Goal: Task Accomplishment & Management: Use online tool/utility

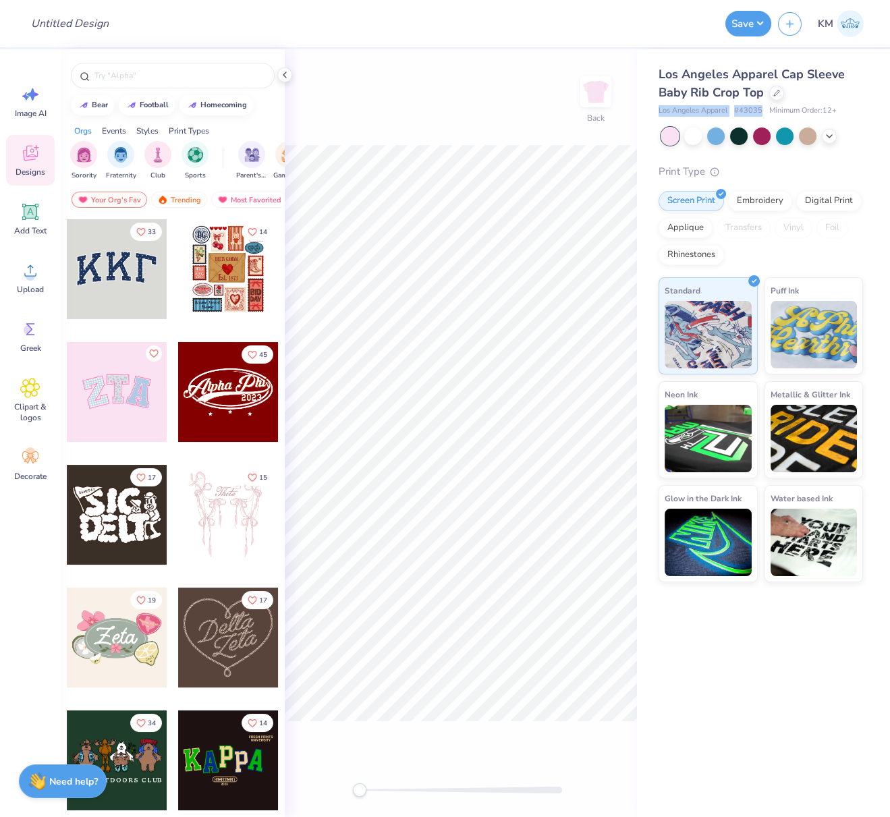
drag, startPoint x: 657, startPoint y: 109, endPoint x: 764, endPoint y: 109, distance: 107.3
click at [764, 108] on div "Los Angeles Apparel Cap Sleeve Baby Rib Crop Top Los Angeles Apparel # 43035 Mi…" at bounding box center [763, 315] width 253 height 533
copy div "Los Angeles Apparel # 43035"
click at [31, 272] on circle at bounding box center [30, 275] width 9 height 9
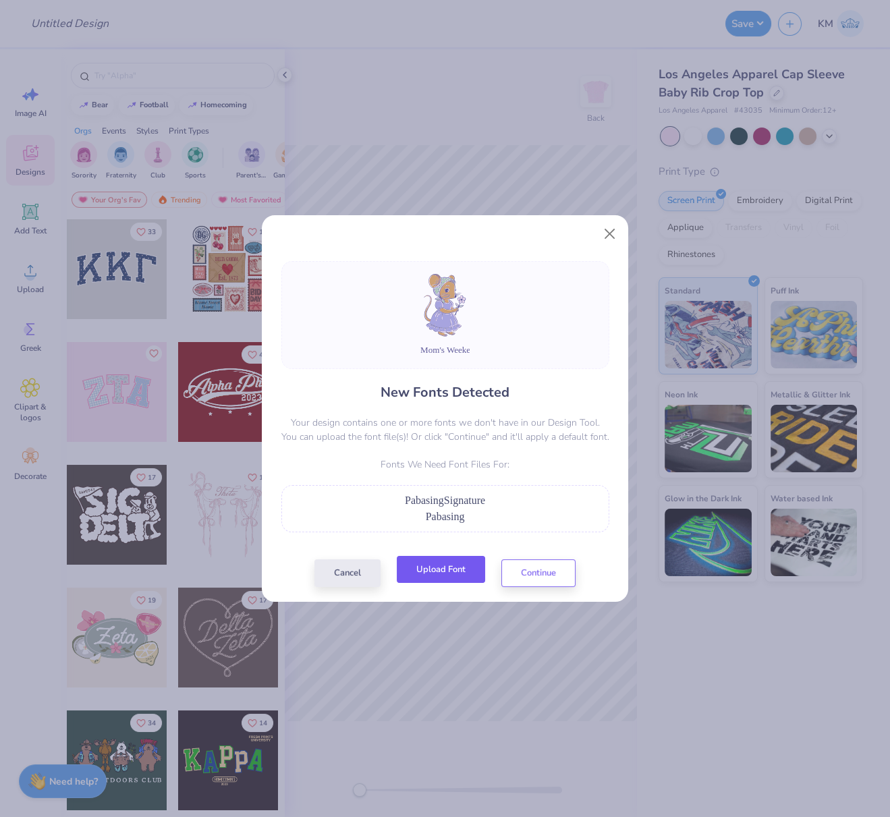
click at [463, 565] on button "Upload Font" at bounding box center [441, 570] width 88 height 28
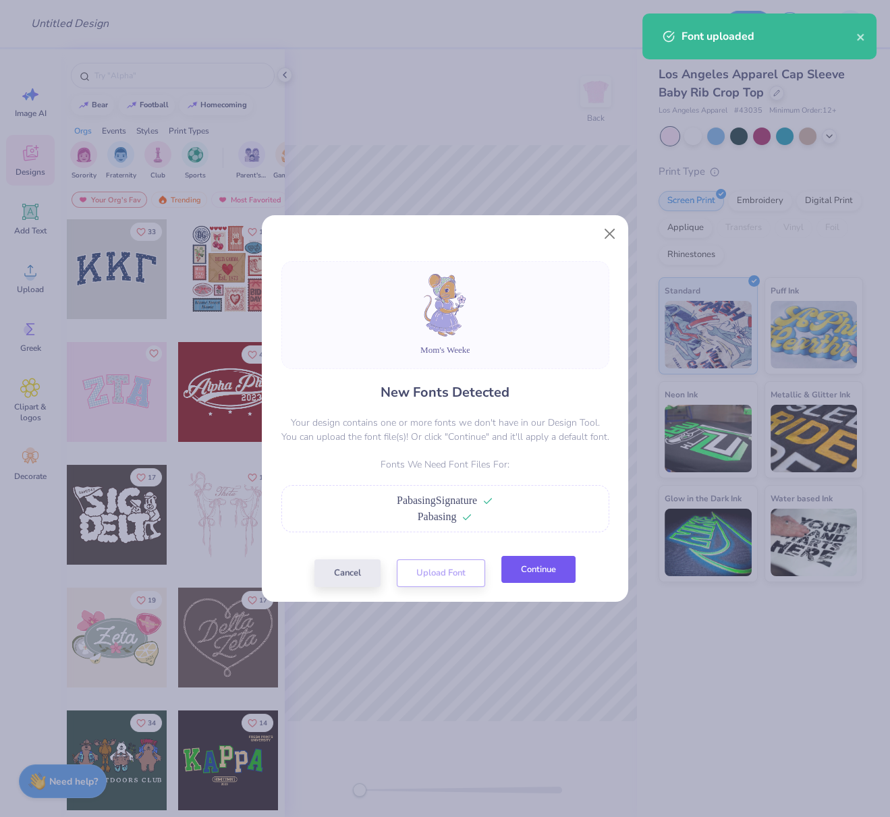
click at [522, 576] on button "Continue" at bounding box center [538, 570] width 74 height 28
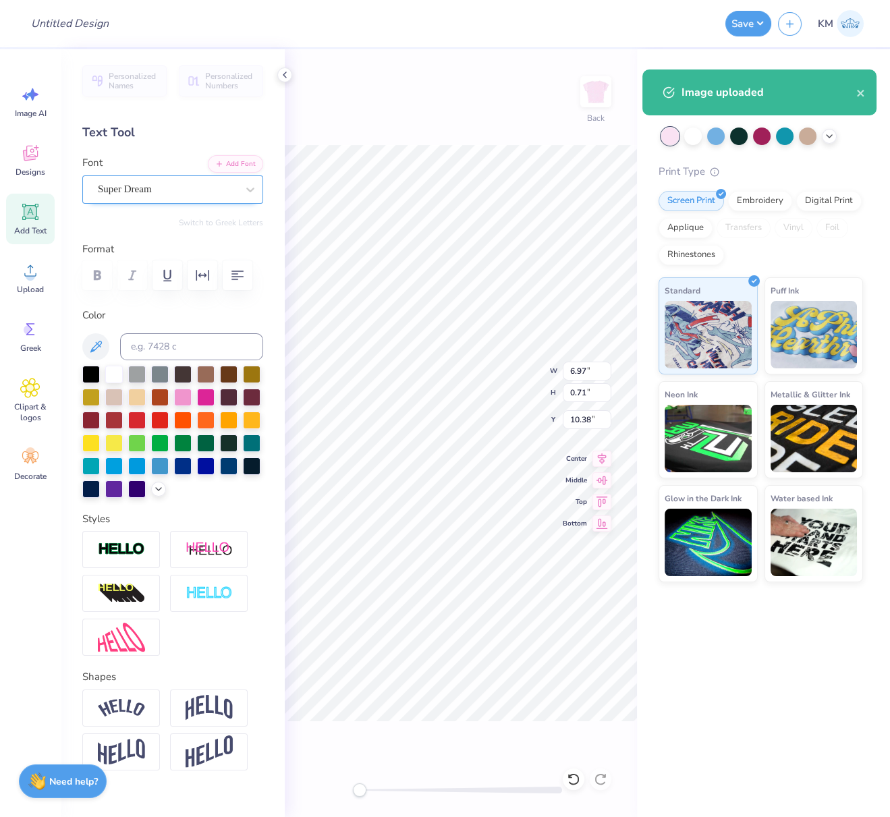
click at [150, 189] on div "Super Dream" at bounding box center [168, 189] width 142 height 21
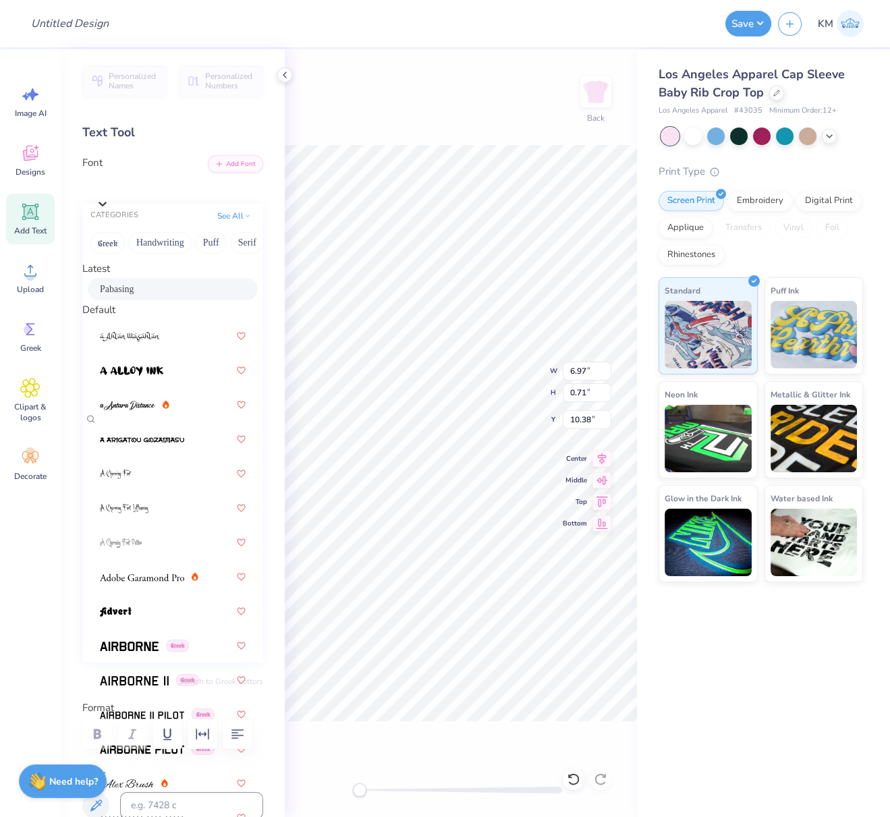
click at [129, 296] on div "Pabasing" at bounding box center [173, 289] width 146 height 14
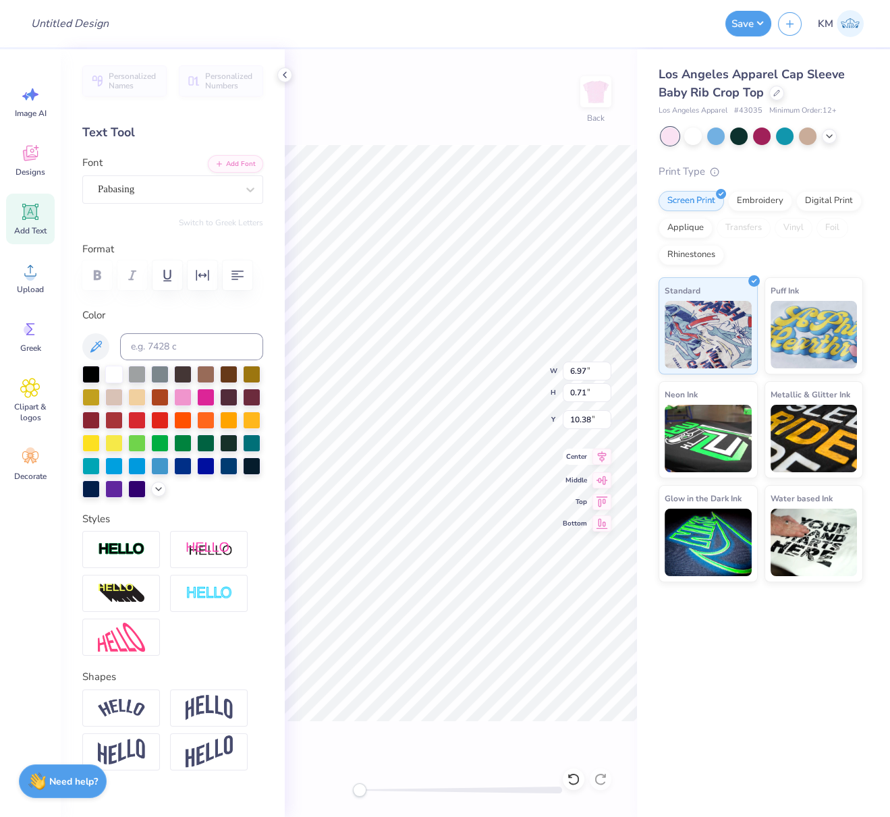
click at [605, 457] on icon at bounding box center [602, 457] width 19 height 16
type input "4.65"
type input "6.86"
type input "2.41"
click at [604, 453] on icon at bounding box center [602, 457] width 19 height 16
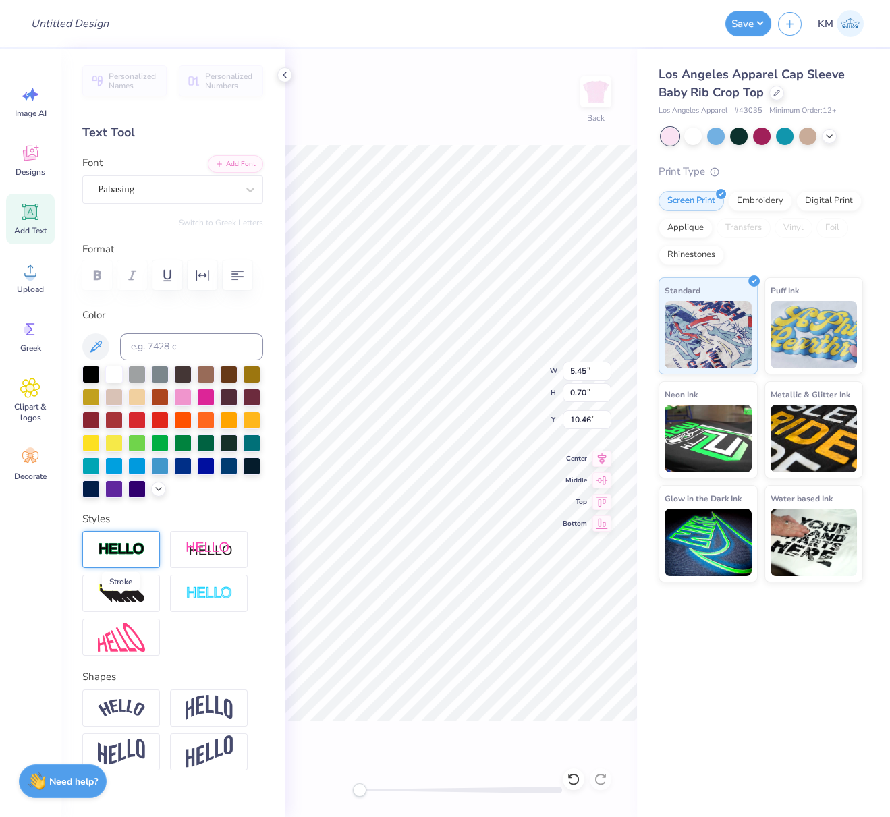
click at [113, 557] on img at bounding box center [121, 550] width 47 height 16
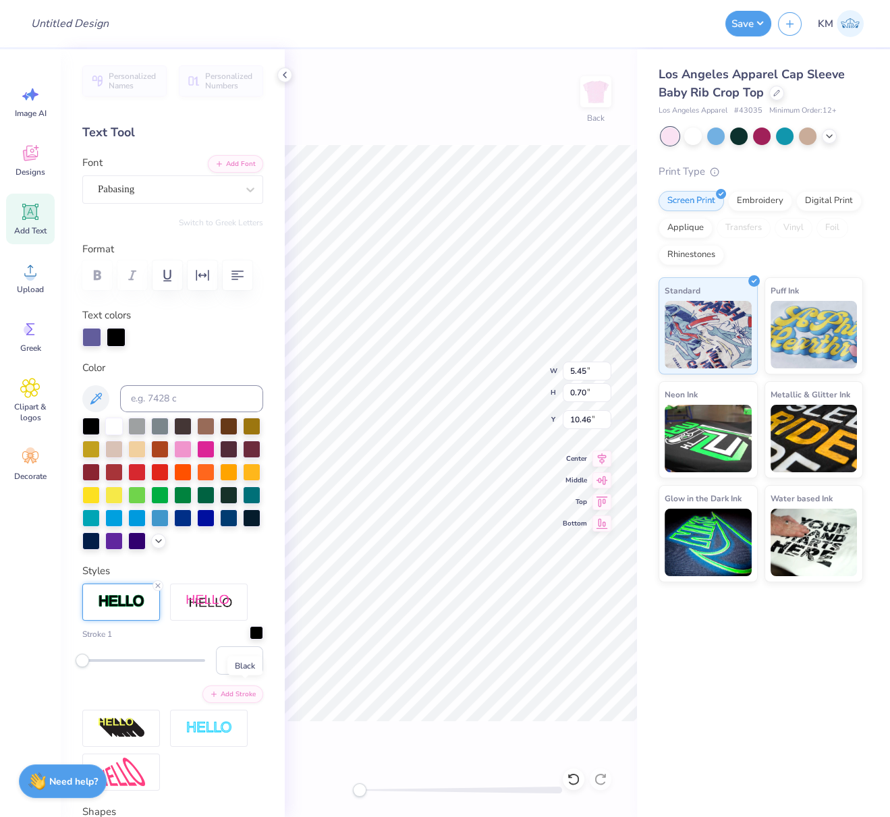
click at [250, 640] on div at bounding box center [256, 632] width 13 height 13
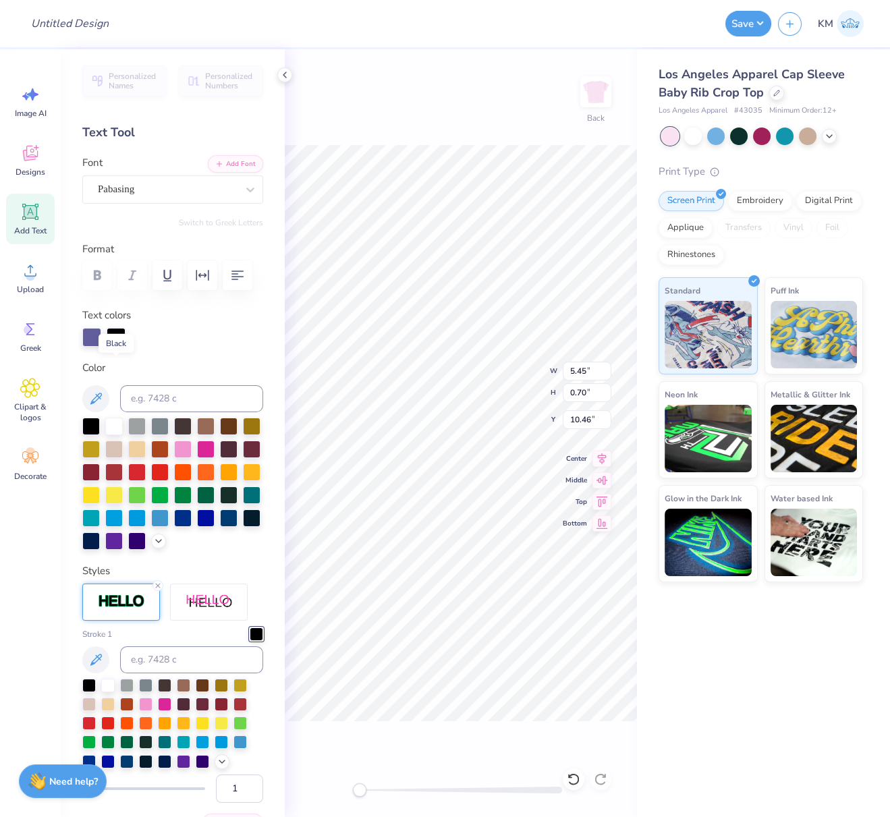
drag, startPoint x: 117, startPoint y: 368, endPoint x: 139, endPoint y: 406, distance: 44.4
click at [117, 347] on div at bounding box center [116, 337] width 19 height 19
click at [147, 412] on input at bounding box center [191, 398] width 143 height 27
type input "7669"
type input "5.46"
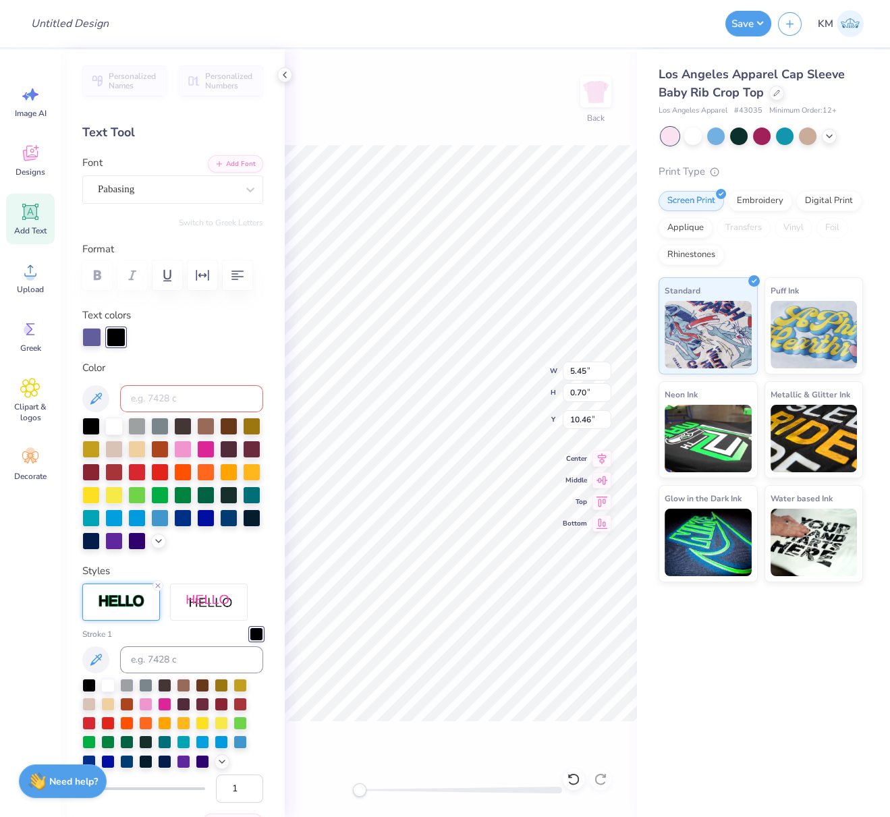
type input "0.71"
type input "10.45"
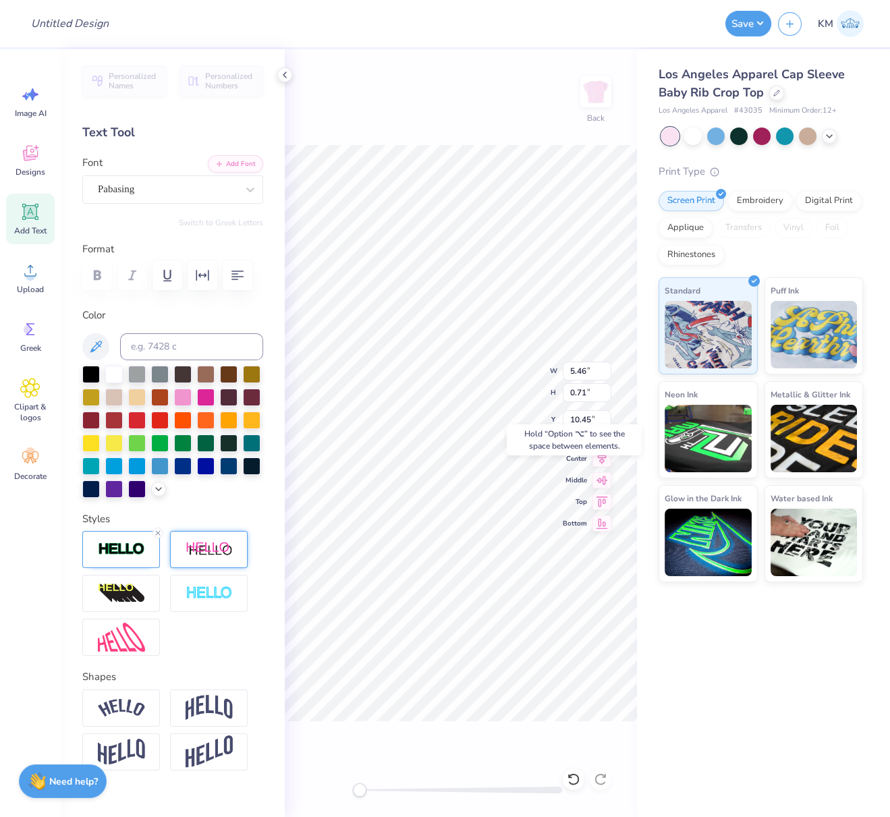
drag, startPoint x: 159, startPoint y: 592, endPoint x: 176, endPoint y: 594, distance: 17.7
click at [159, 537] on icon at bounding box center [158, 533] width 8 height 8
type textarea "Kappa Delta"
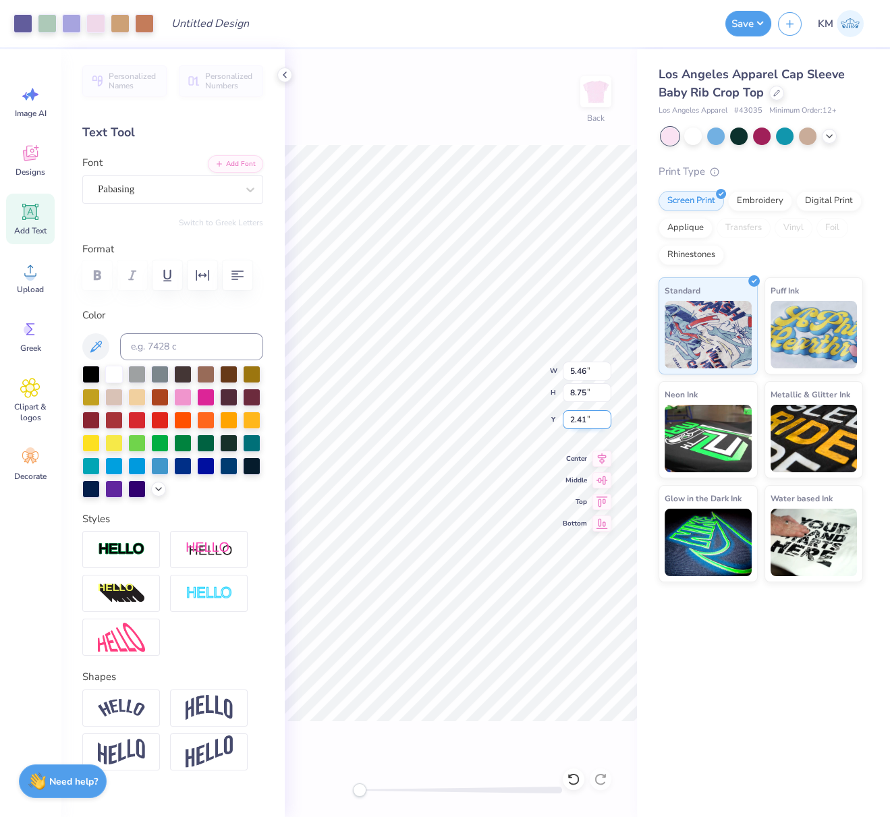
type input "4.08"
type input "6.55"
type input "4.61"
type input "3.11"
type input "4.98"
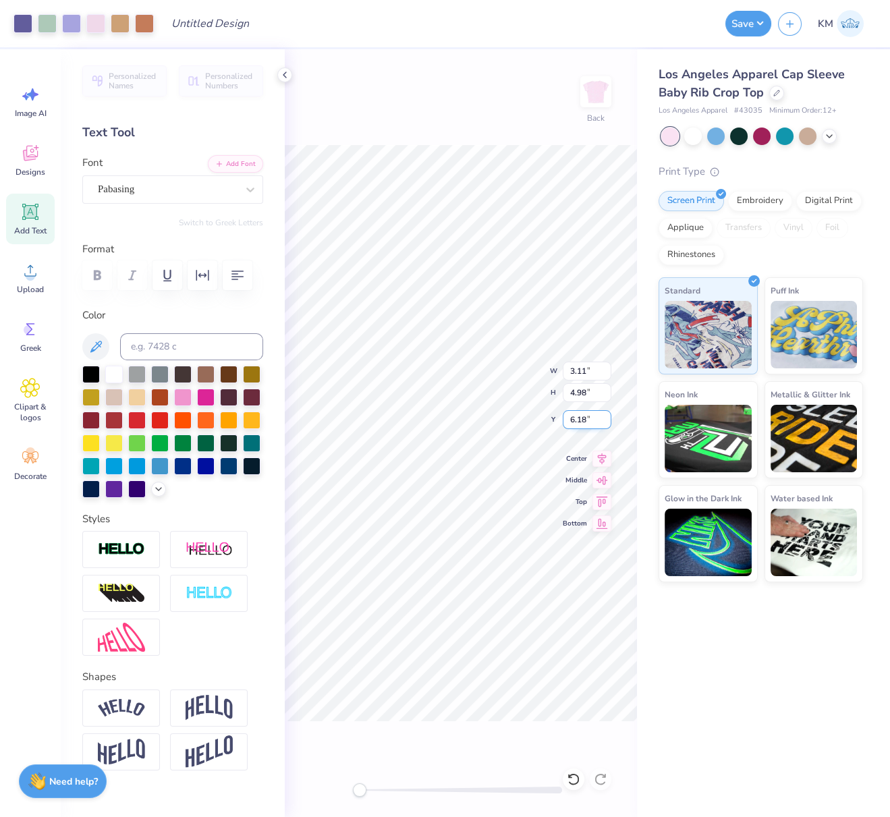
type input "3.93"
click at [557, 367] on div "Back W 2.31 2.31 " H 0.45 0.45 " Y 7.97 7.97 " Center Middle Top Bottom" at bounding box center [461, 433] width 352 height 768
drag, startPoint x: 596, startPoint y: 369, endPoint x: 563, endPoint y: 366, distance: 33.2
click at [564, 366] on input "2.31" at bounding box center [587, 371] width 49 height 19
type input "7.00"
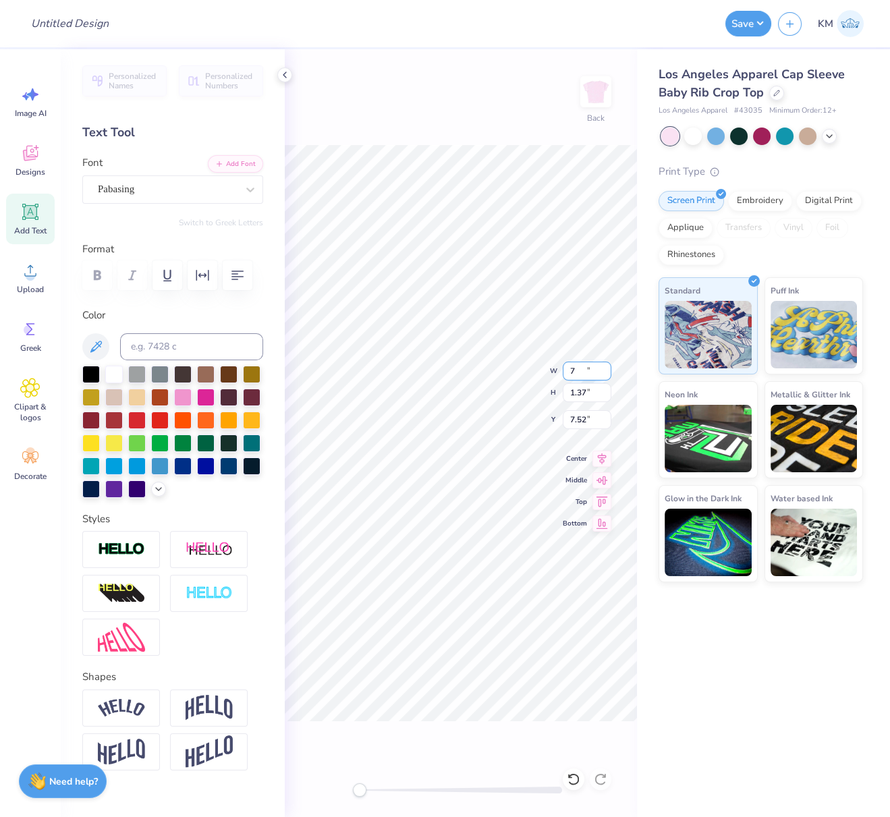
type input "1.37"
type input "7.52"
type input "4.26"
type input "6.83"
type input "3.33"
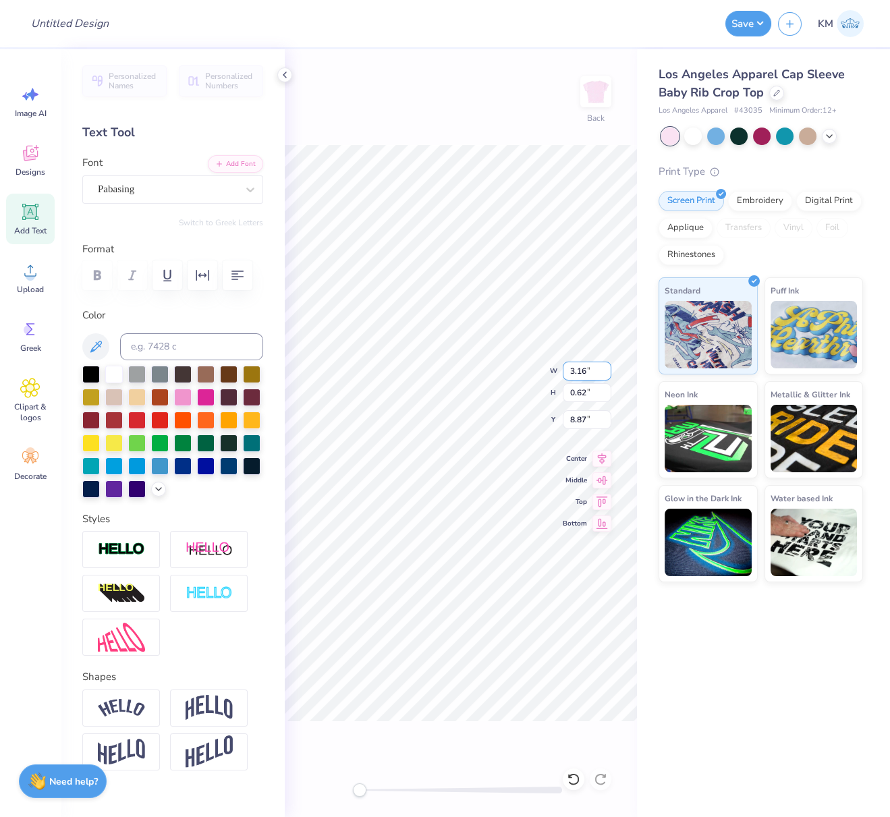
click at [545, 368] on div "Back W 3.16 3.16 " H 0.62 0.62 " Y 8.87 8.87 " Center Middle Top Bottom" at bounding box center [461, 433] width 352 height 768
type input "4.39"
type input "0.86"
type input "8.63"
type input "5.19"
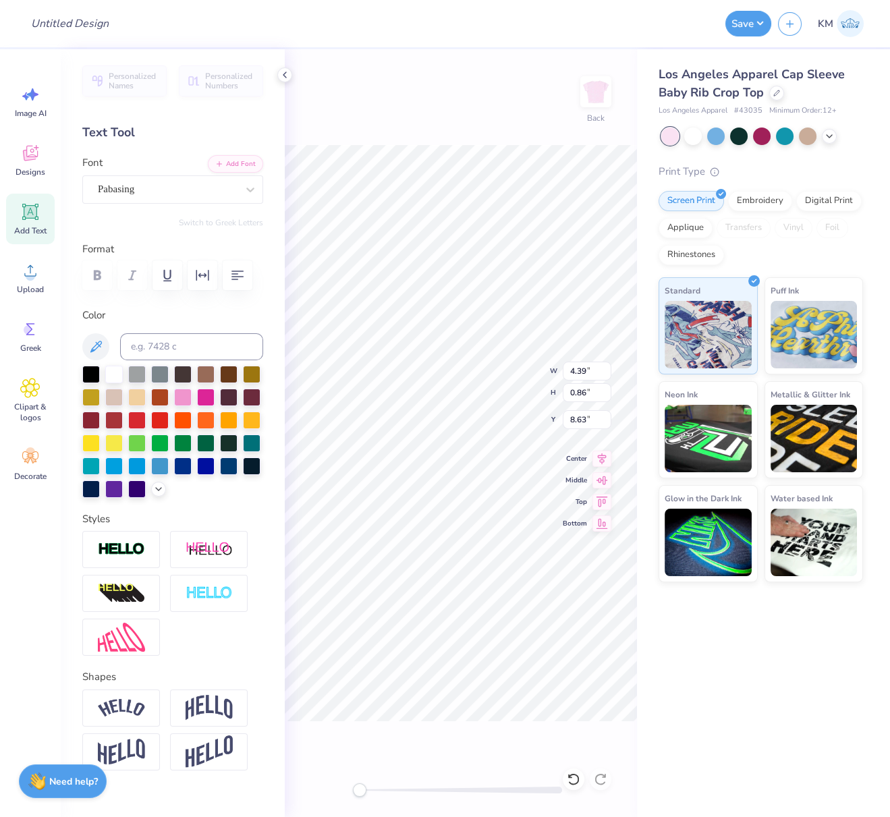
type input "1.01"
type input "8.48"
drag, startPoint x: 132, startPoint y: 762, endPoint x: 142, endPoint y: 756, distance: 11.5
click at [132, 717] on img at bounding box center [121, 708] width 47 height 18
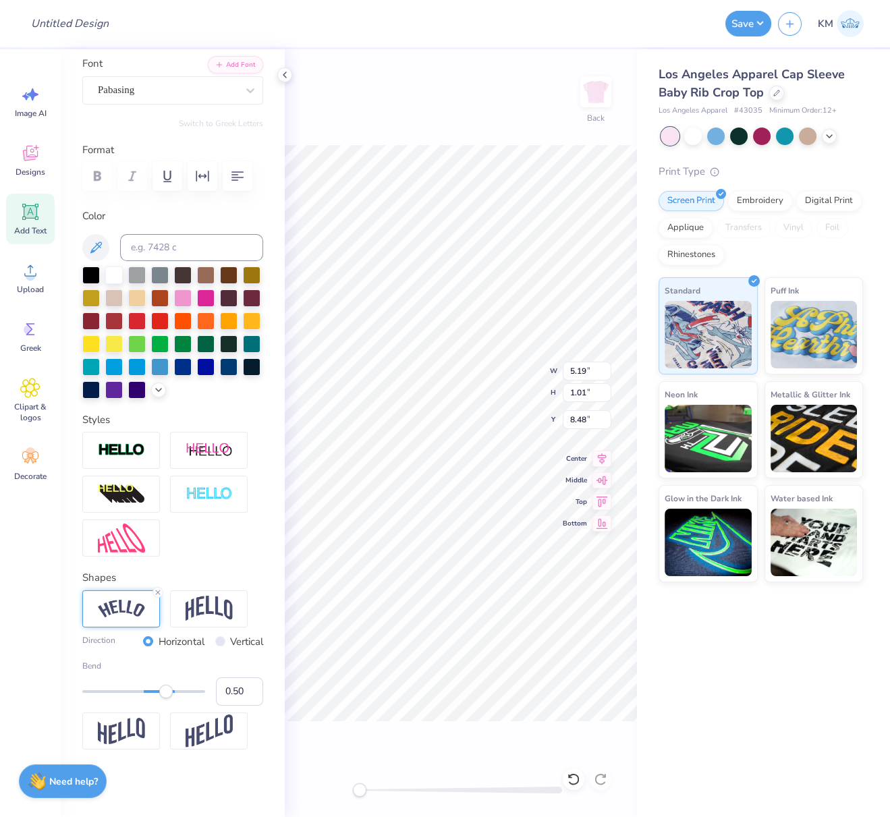
scroll to position [148, 0]
drag, startPoint x: 216, startPoint y: 700, endPoint x: 215, endPoint y: 709, distance: 9.5
click at [216, 700] on input "0.50" at bounding box center [239, 692] width 47 height 28
click at [227, 700] on input "-0.50" at bounding box center [239, 692] width 47 height 28
type input "-0.30"
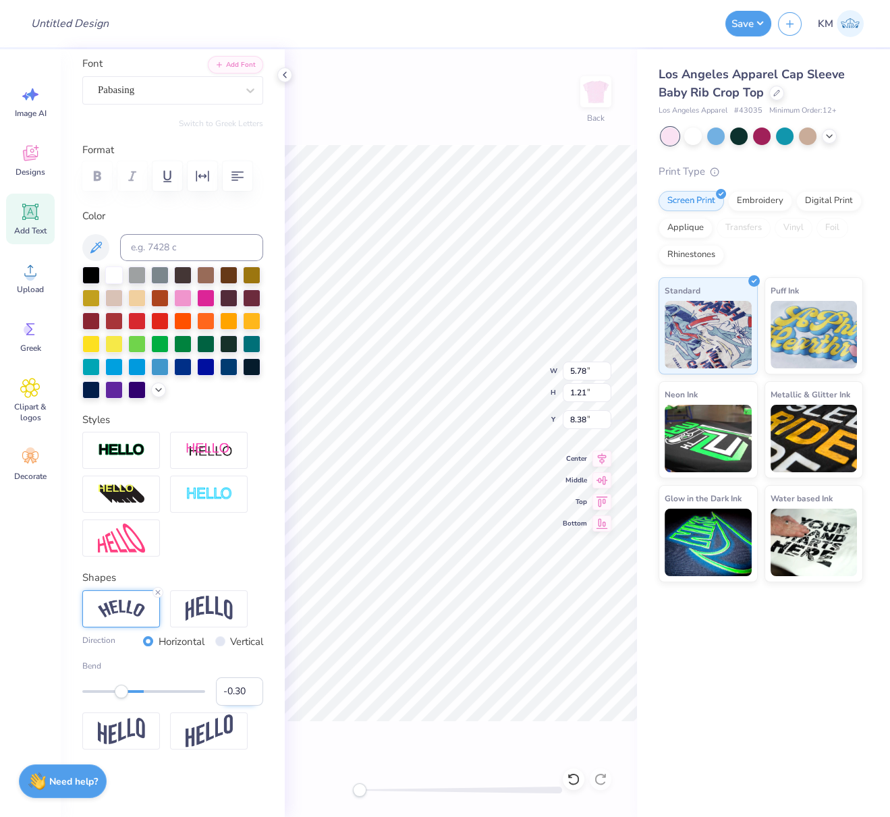
drag, startPoint x: 227, startPoint y: 700, endPoint x: 240, endPoint y: 709, distance: 15.5
click at [236, 703] on input "-0.30" at bounding box center [239, 692] width 47 height 28
type input "-0.40"
click at [603, 460] on icon at bounding box center [602, 457] width 19 height 16
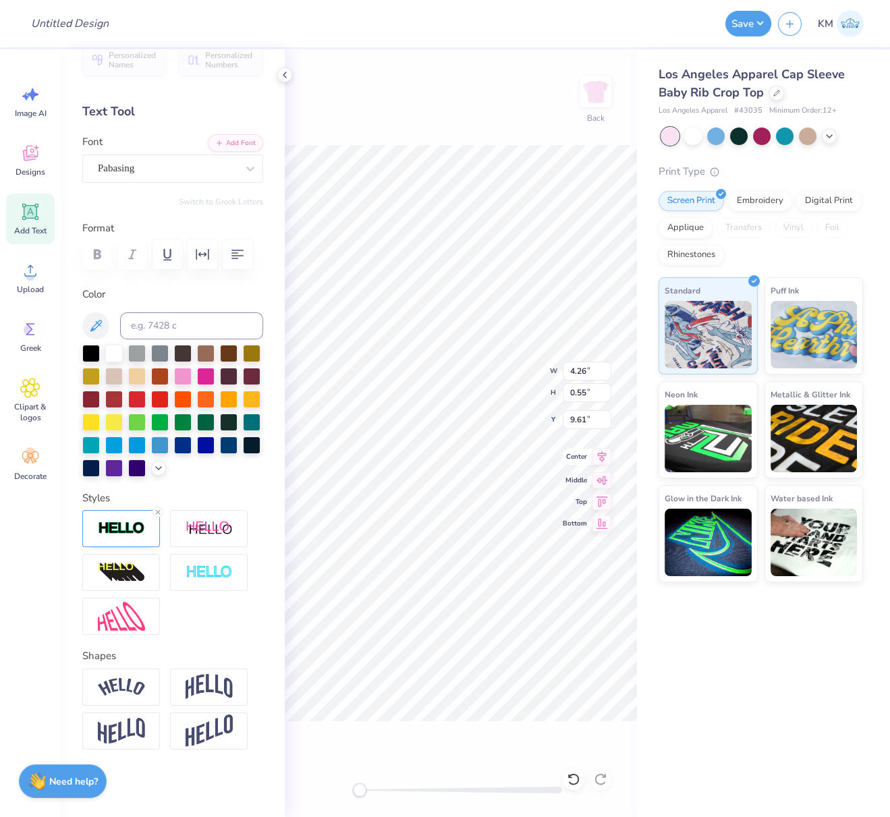
drag, startPoint x: 605, startPoint y: 456, endPoint x: 601, endPoint y: 462, distance: 7.3
click at [603, 457] on icon at bounding box center [602, 457] width 19 height 16
drag, startPoint x: 605, startPoint y: 456, endPoint x: 595, endPoint y: 462, distance: 11.2
click at [605, 457] on icon at bounding box center [602, 457] width 19 height 16
click at [606, 454] on icon at bounding box center [602, 457] width 19 height 16
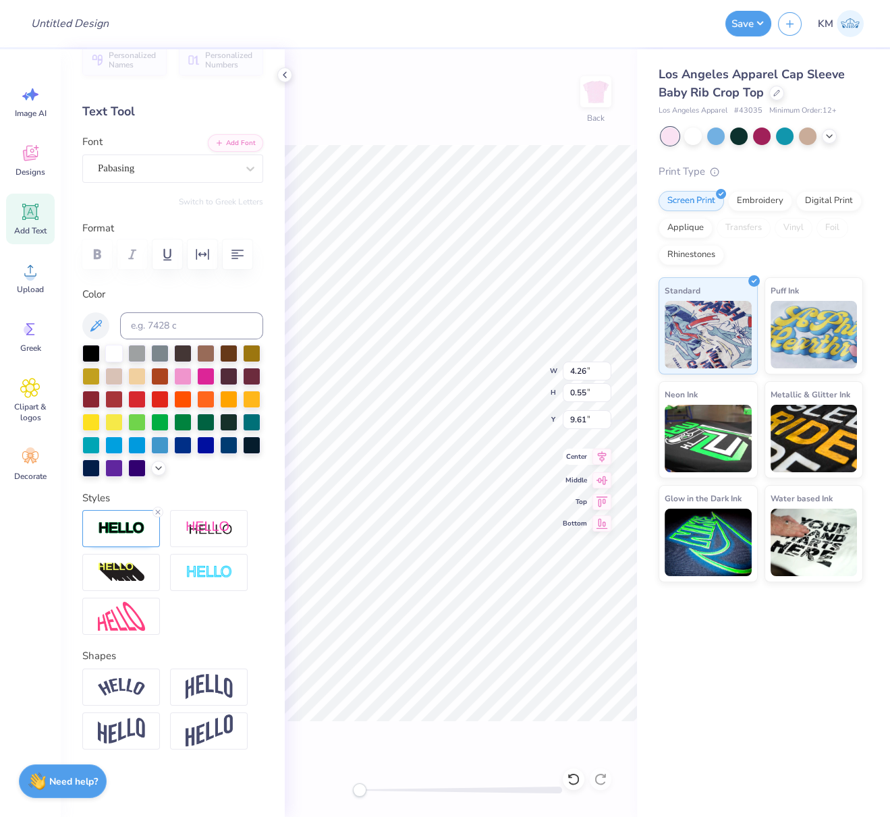
click at [599, 458] on icon at bounding box center [602, 457] width 19 height 16
drag, startPoint x: 593, startPoint y: 390, endPoint x: 564, endPoint y: 388, distance: 28.4
click at [563, 389] on input "6.83" at bounding box center [587, 392] width 49 height 19
type input "7"
type input "6.13"
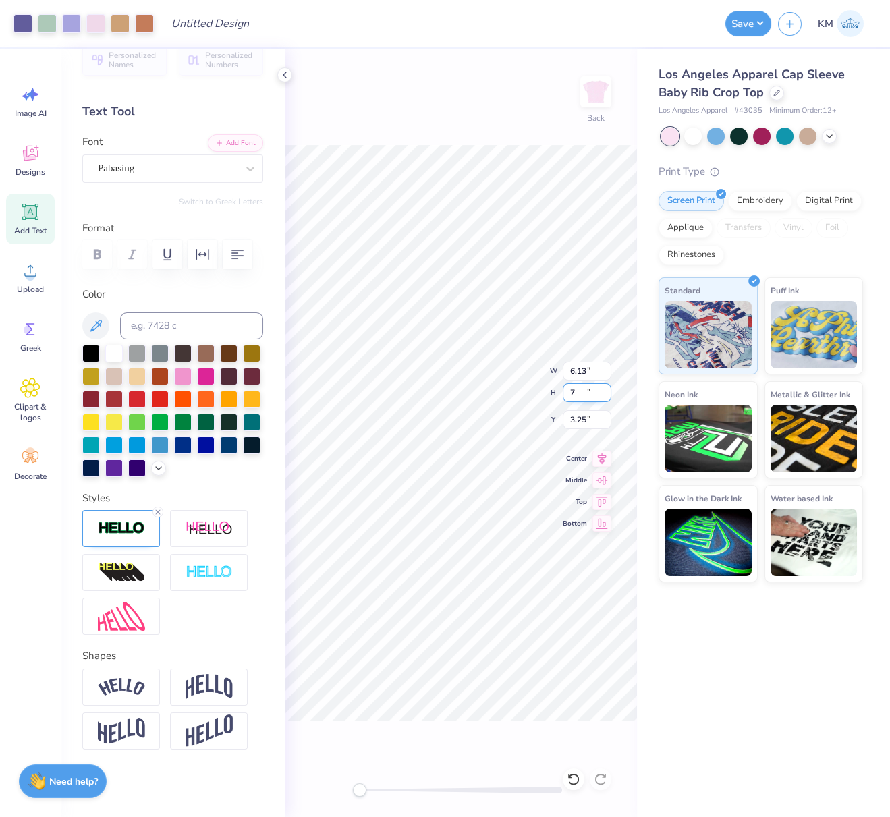
type input "7.00"
drag, startPoint x: 589, startPoint y: 418, endPoint x: 567, endPoint y: 418, distance: 22.3
click at [568, 416] on input "3.25" at bounding box center [587, 419] width 49 height 19
type input "3"
type input "2.50"
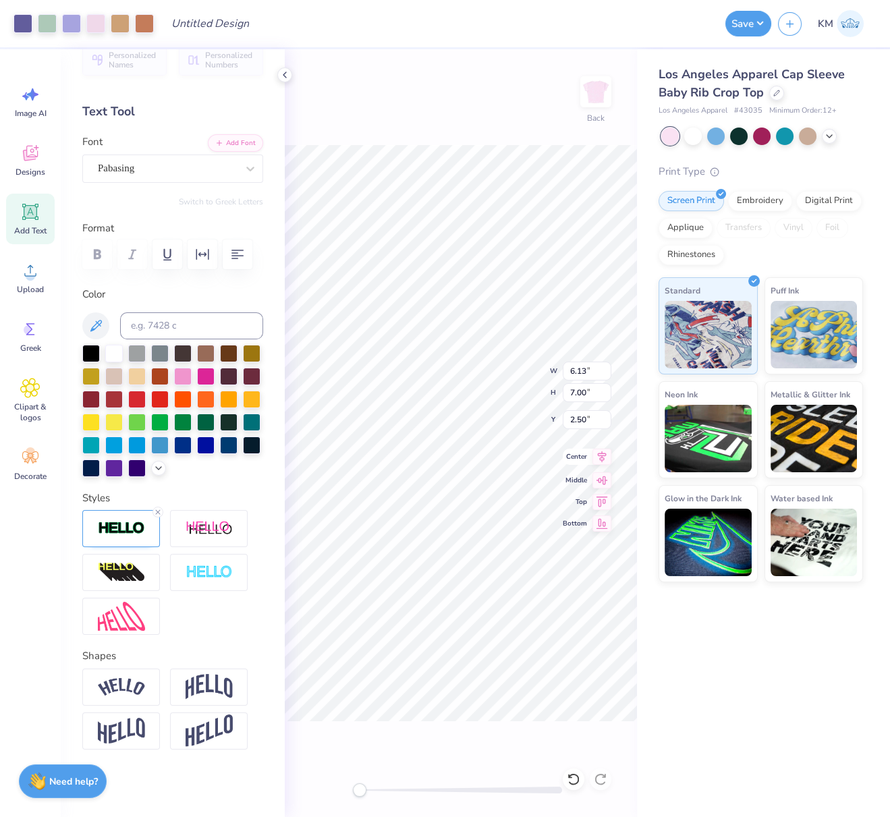
click at [604, 458] on icon at bounding box center [602, 456] width 9 height 11
click at [559, 389] on div "Back W 6.13 6.13 " H 7.00 7.00 " Y 2.50 2.50 " Center Middle Top Bottom" at bounding box center [461, 433] width 352 height 768
drag, startPoint x: 578, startPoint y: 391, endPoint x: 563, endPoint y: 390, distance: 14.9
click at [563, 390] on input "7.00" at bounding box center [587, 392] width 49 height 19
type input "6"
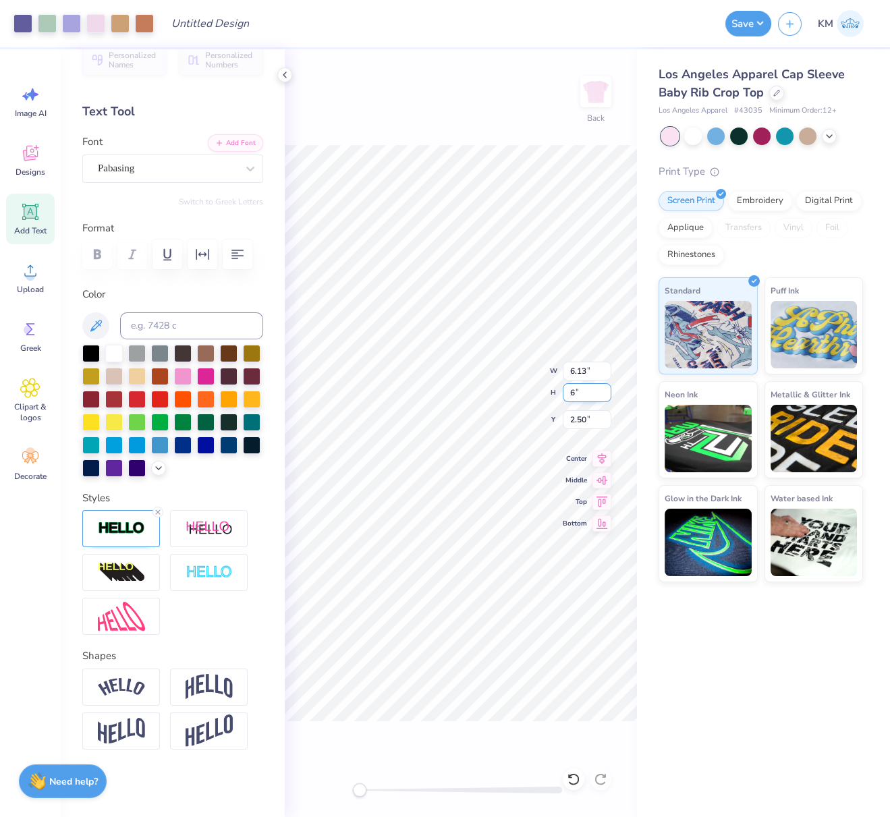
type input "5.25"
type input "6.00"
type input "3.00"
click at [558, 416] on div "Back W 5.25 5.25 " H 6.00 6.00 " Y 3.00 3.00 " Center Middle Top Bottom" at bounding box center [461, 433] width 352 height 768
drag, startPoint x: 594, startPoint y: 418, endPoint x: 563, endPoint y: 419, distance: 31.1
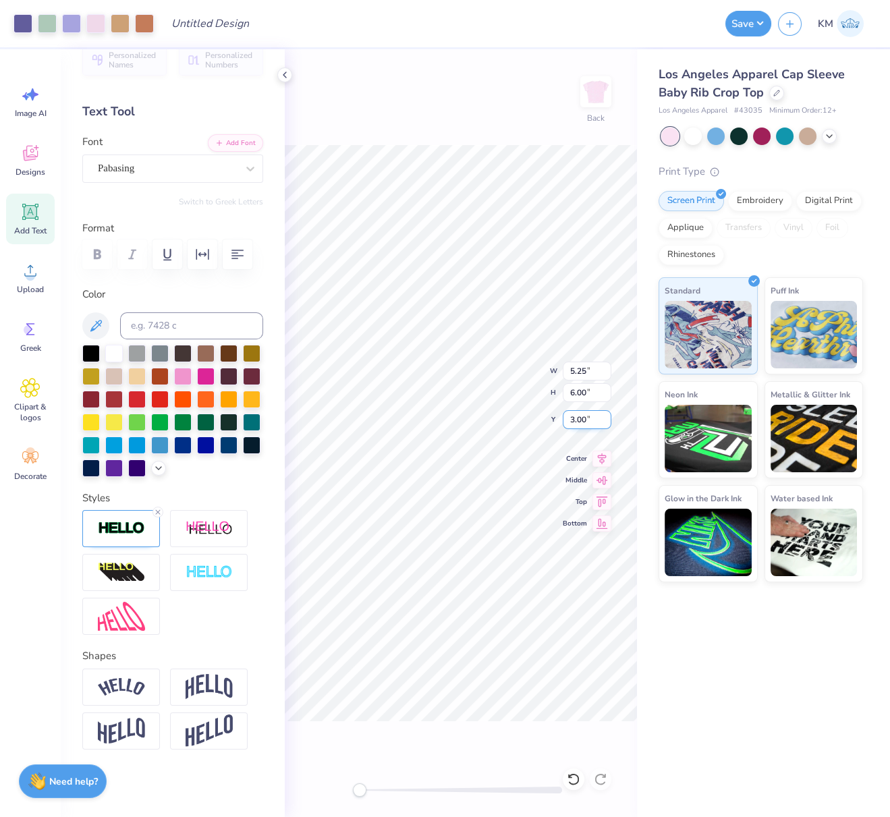
click at [564, 419] on input "3.00" at bounding box center [587, 419] width 49 height 19
type input "2.50"
click at [607, 453] on icon at bounding box center [602, 457] width 19 height 16
drag, startPoint x: 288, startPoint y: 76, endPoint x: 298, endPoint y: 79, distance: 10.7
click at [288, 76] on icon at bounding box center [284, 75] width 11 height 11
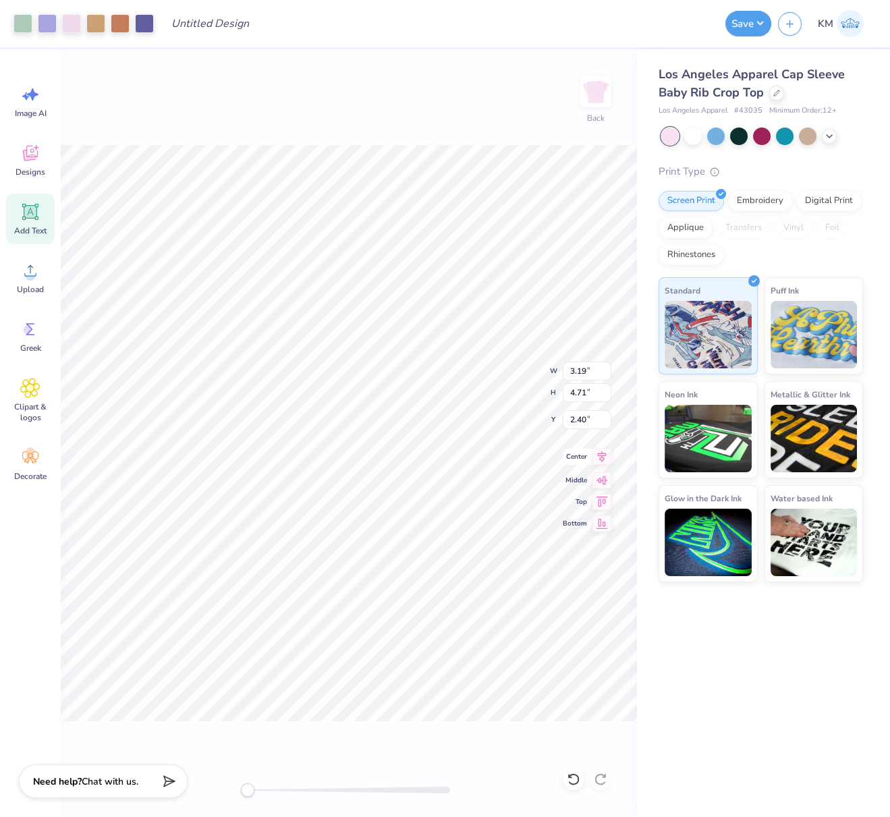
click at [605, 454] on icon at bounding box center [602, 456] width 9 height 11
drag, startPoint x: 582, startPoint y: 391, endPoint x: 565, endPoint y: 397, distance: 18.2
click at [568, 391] on input "6.10" at bounding box center [587, 392] width 49 height 19
type input "6"
type input "5.16"
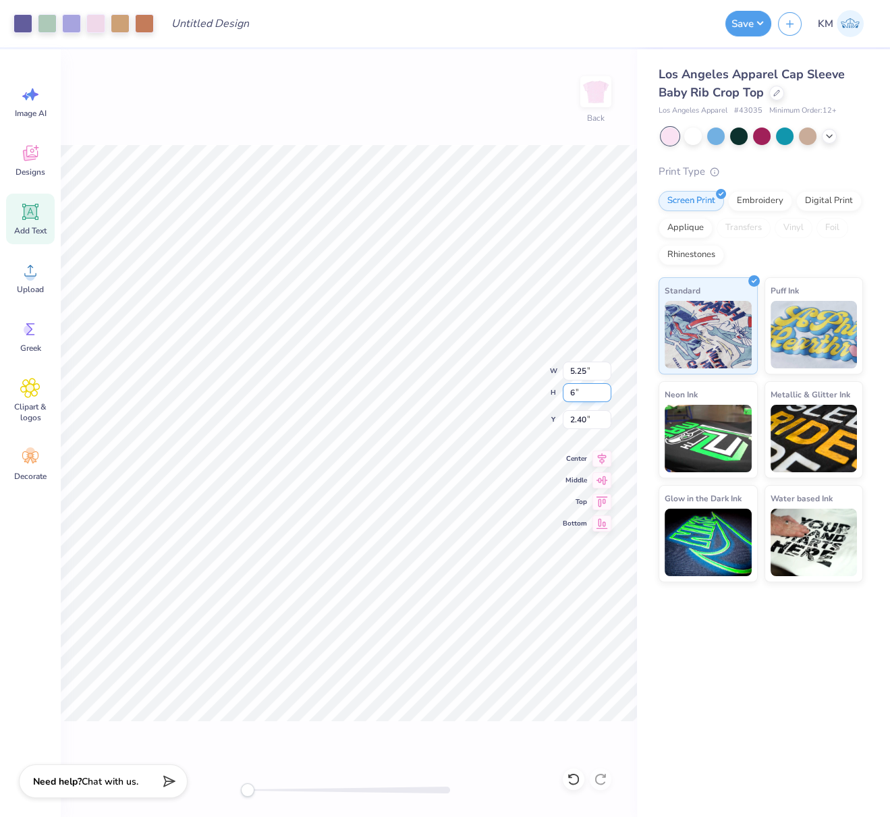
type input "6.00"
type input "2.45"
click at [560, 416] on div "Back W 5.16 5.16 " H 6.00 6.00 " Y 2.45 2.45 " Center Middle Top Bottom" at bounding box center [349, 433] width 576 height 768
drag, startPoint x: 592, startPoint y: 418, endPoint x: 564, endPoint y: 415, distance: 27.9
click at [567, 414] on input "2.45" at bounding box center [587, 419] width 49 height 19
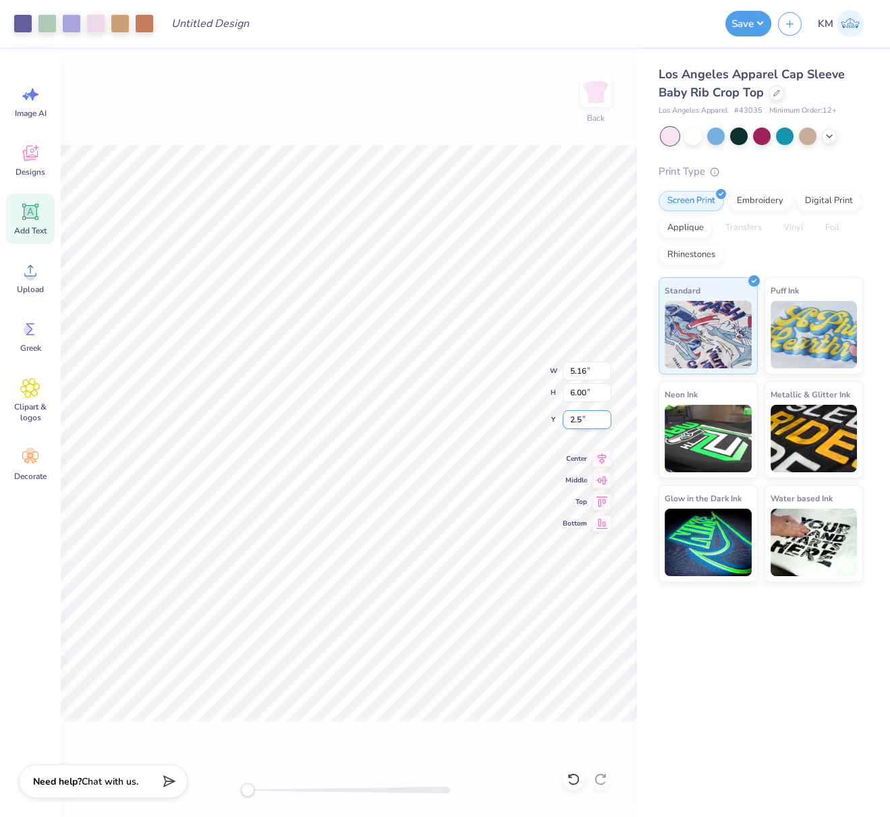
type input "2.50"
click at [605, 460] on icon at bounding box center [602, 457] width 19 height 16
drag, startPoint x: 211, startPoint y: 26, endPoint x: 214, endPoint y: 37, distance: 11.8
click at [210, 30] on input "Design Title" at bounding box center [194, 23] width 66 height 27
paste input "FPS240323"
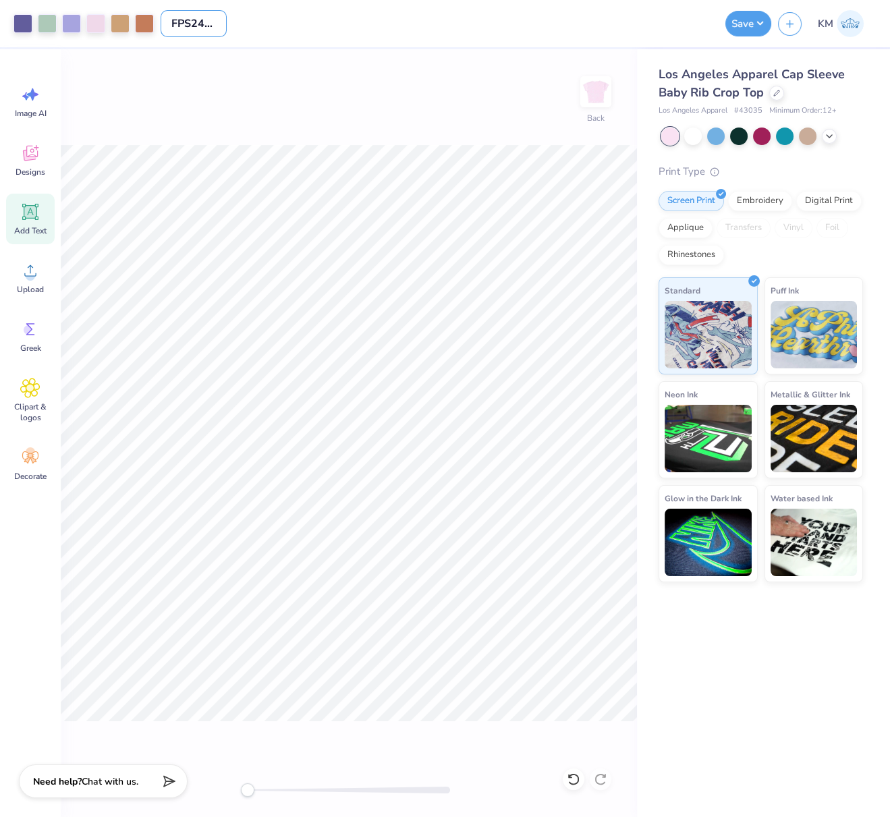
scroll to position [0, 13]
type input "FPS240323"
click at [761, 22] on button "Save" at bounding box center [748, 22] width 46 height 26
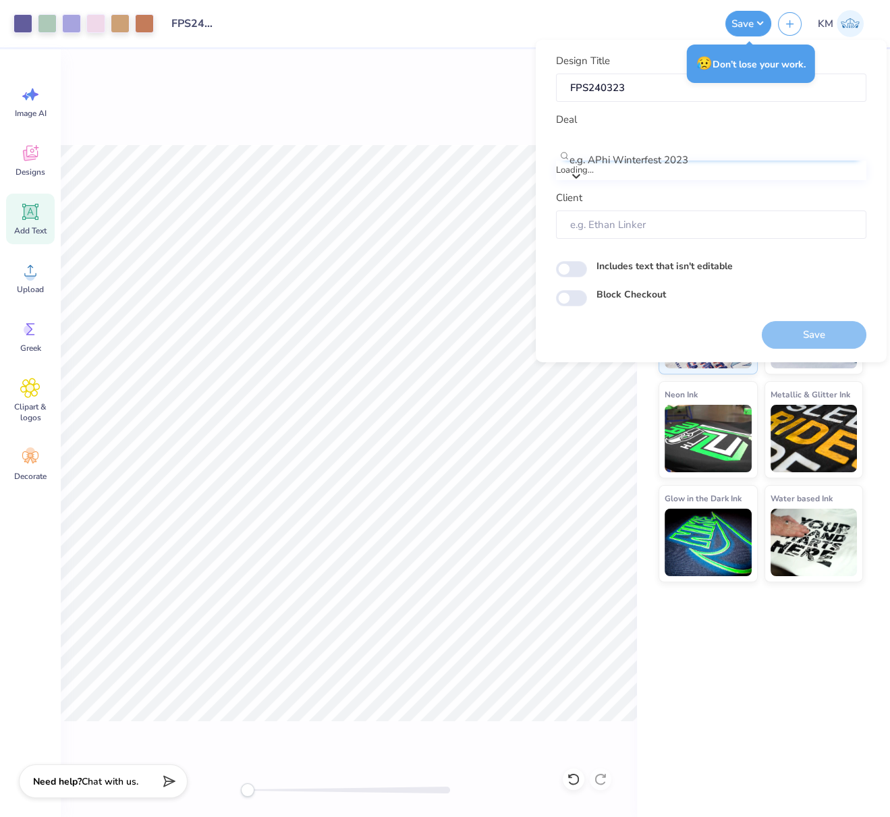
click at [645, 143] on div at bounding box center [718, 142] width 294 height 18
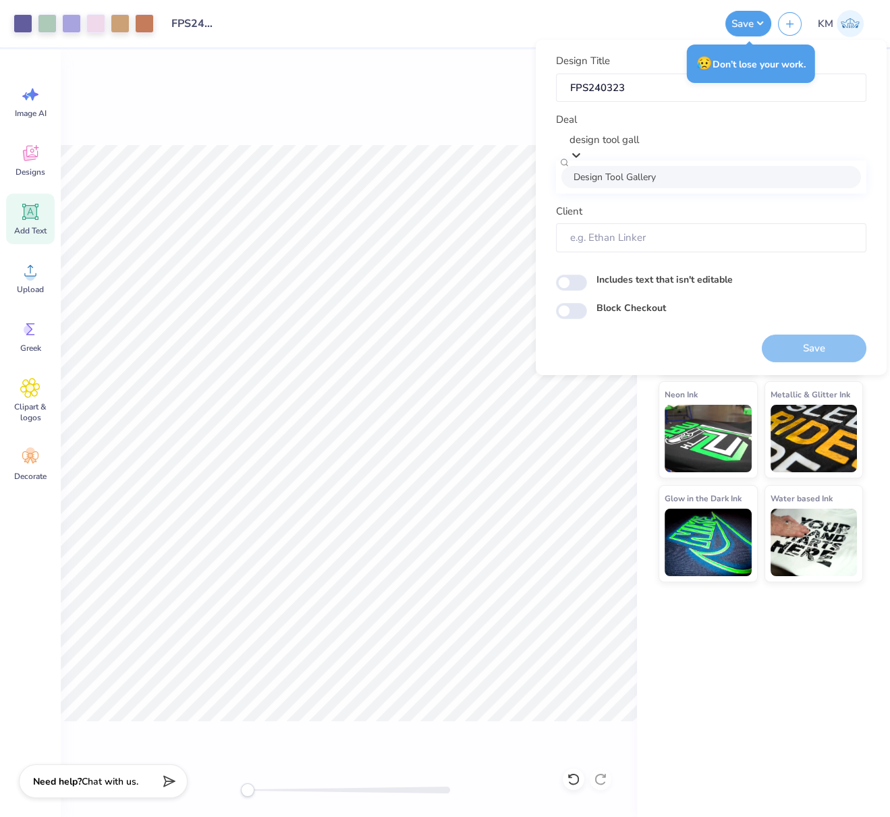
click at [722, 180] on div "Design Tool Gallery" at bounding box center [711, 176] width 300 height 22
type input "design tool gall"
type input "Design Tool Gallery User"
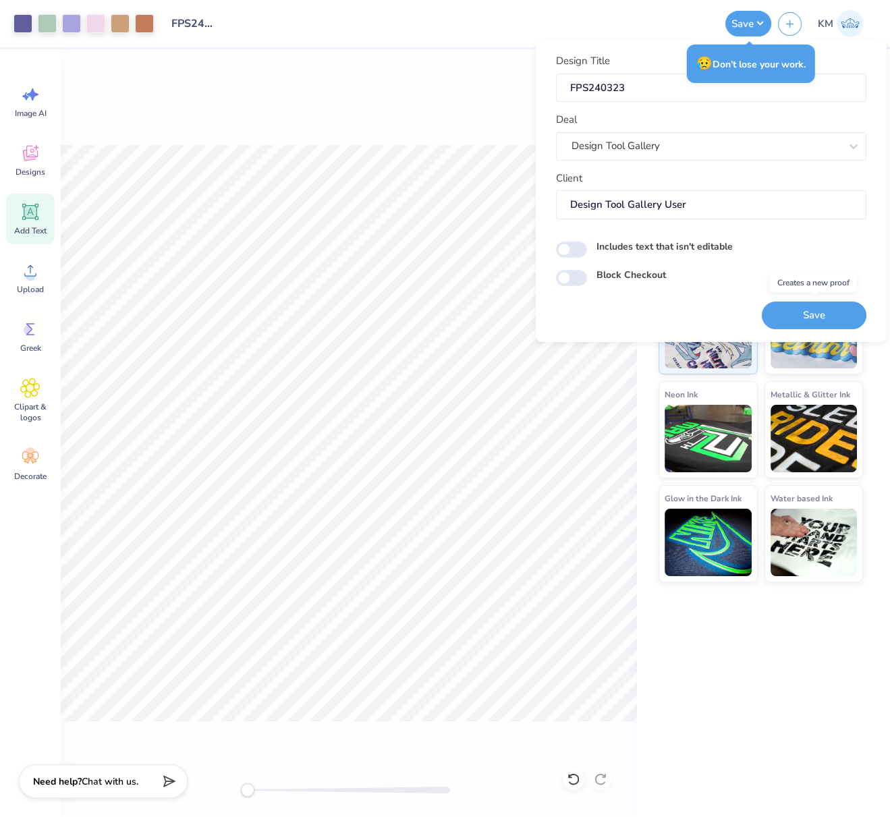
drag, startPoint x: 837, startPoint y: 310, endPoint x: 732, endPoint y: 116, distance: 220.1
click at [837, 310] on button "Save" at bounding box center [814, 315] width 105 height 28
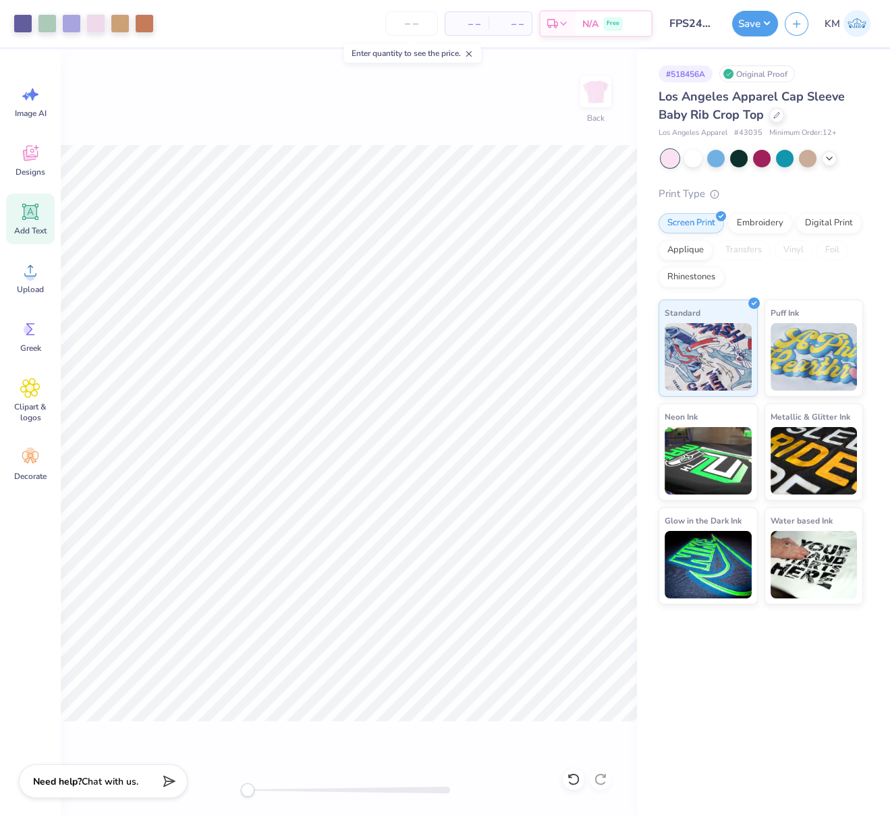
drag, startPoint x: 766, startPoint y: 24, endPoint x: 763, endPoint y: 36, distance: 12.6
click at [766, 24] on button "Save" at bounding box center [755, 24] width 46 height 26
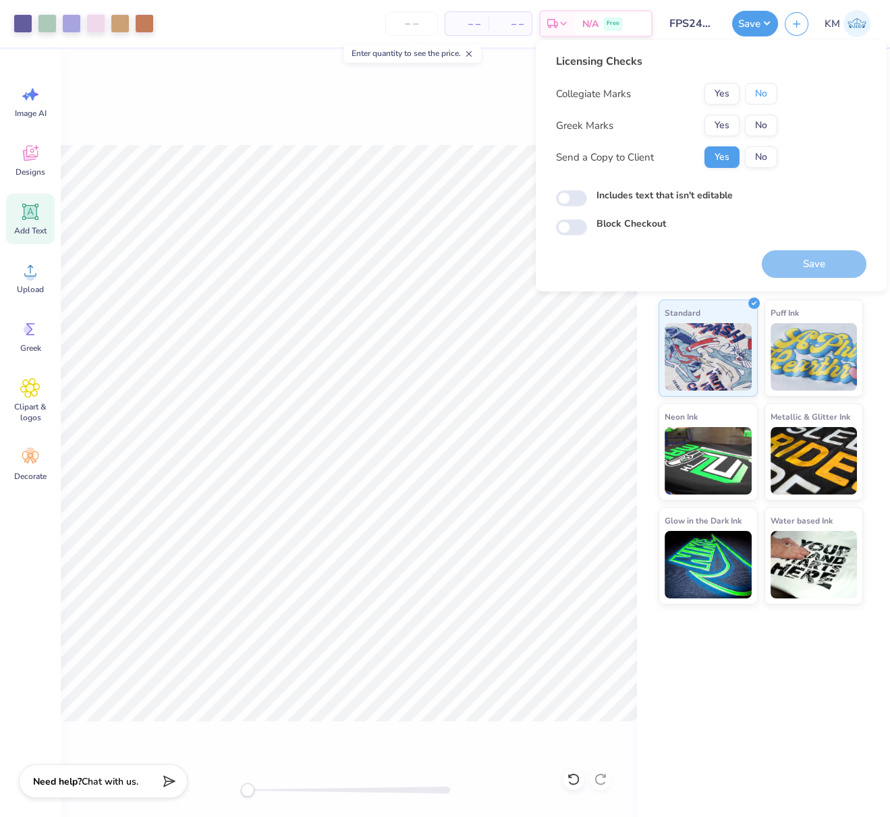
drag, startPoint x: 760, startPoint y: 89, endPoint x: 735, endPoint y: 113, distance: 34.4
click at [759, 89] on button "No" at bounding box center [761, 94] width 32 height 22
click at [725, 121] on button "Yes" at bounding box center [722, 126] width 35 height 22
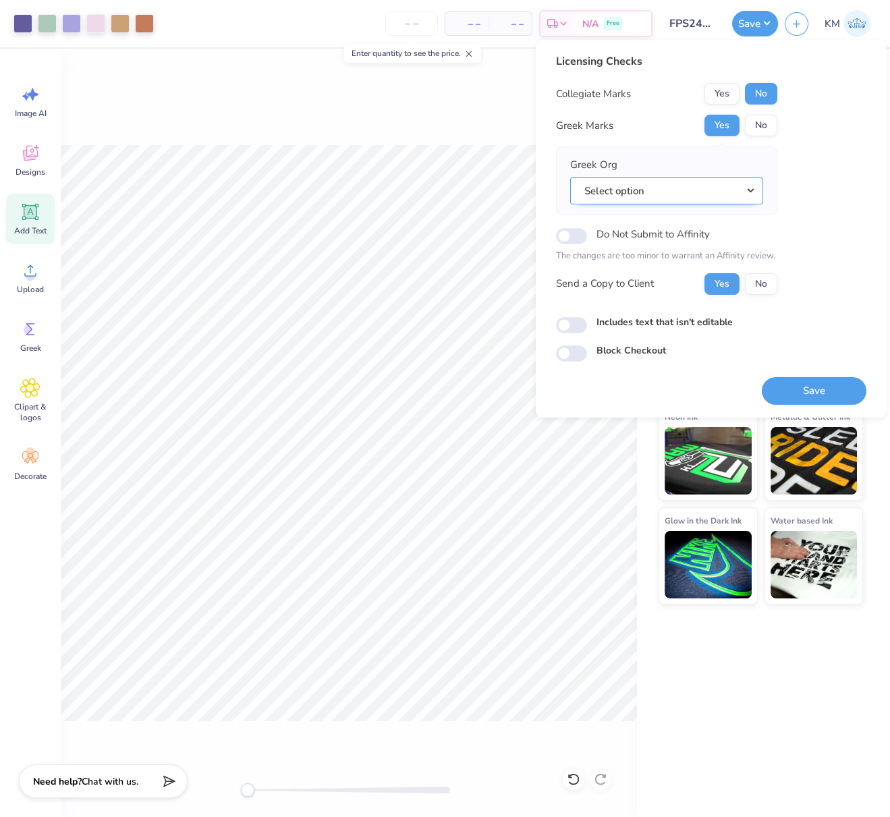
drag, startPoint x: 752, startPoint y: 181, endPoint x: 751, endPoint y: 199, distance: 18.2
click at [751, 181] on button "Select option" at bounding box center [666, 191] width 193 height 28
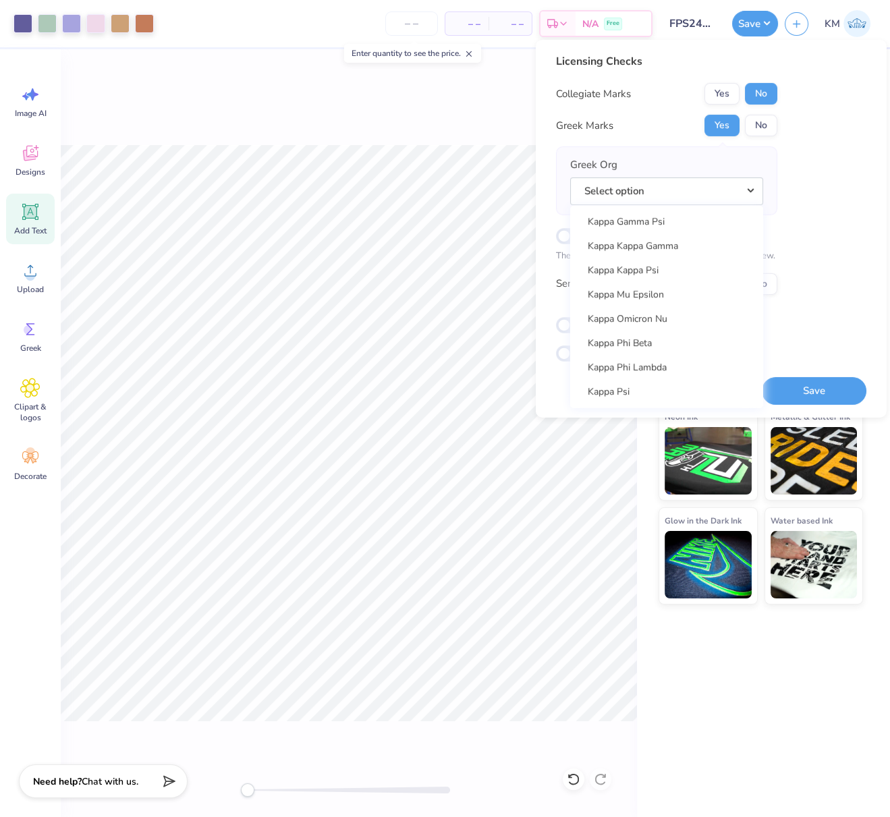
scroll to position [4907, 0]
click at [665, 225] on link "Kappa Delta" at bounding box center [667, 222] width 182 height 22
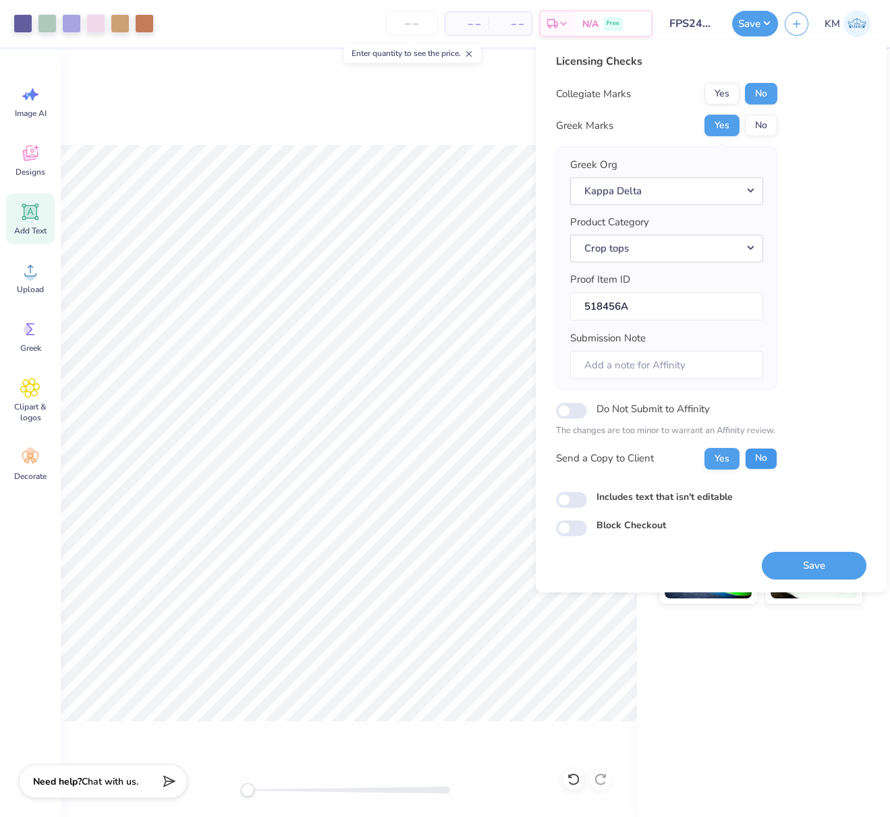
click at [762, 459] on button "No" at bounding box center [761, 458] width 32 height 22
click at [846, 568] on button "Save" at bounding box center [814, 565] width 105 height 28
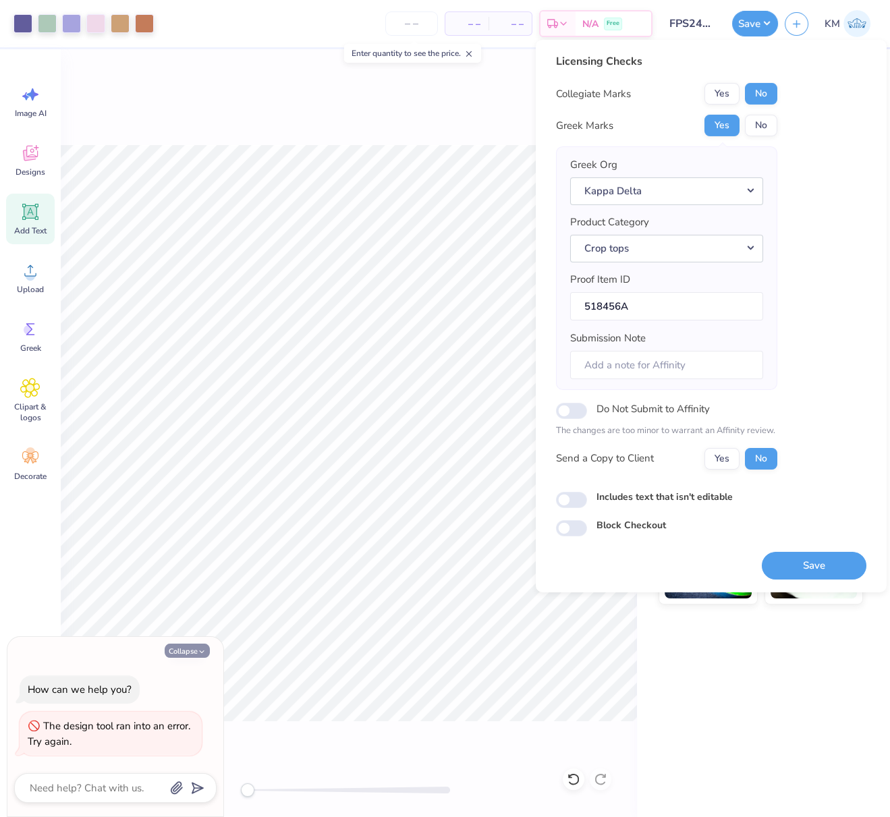
click at [181, 655] on button "Collapse" at bounding box center [187, 651] width 45 height 14
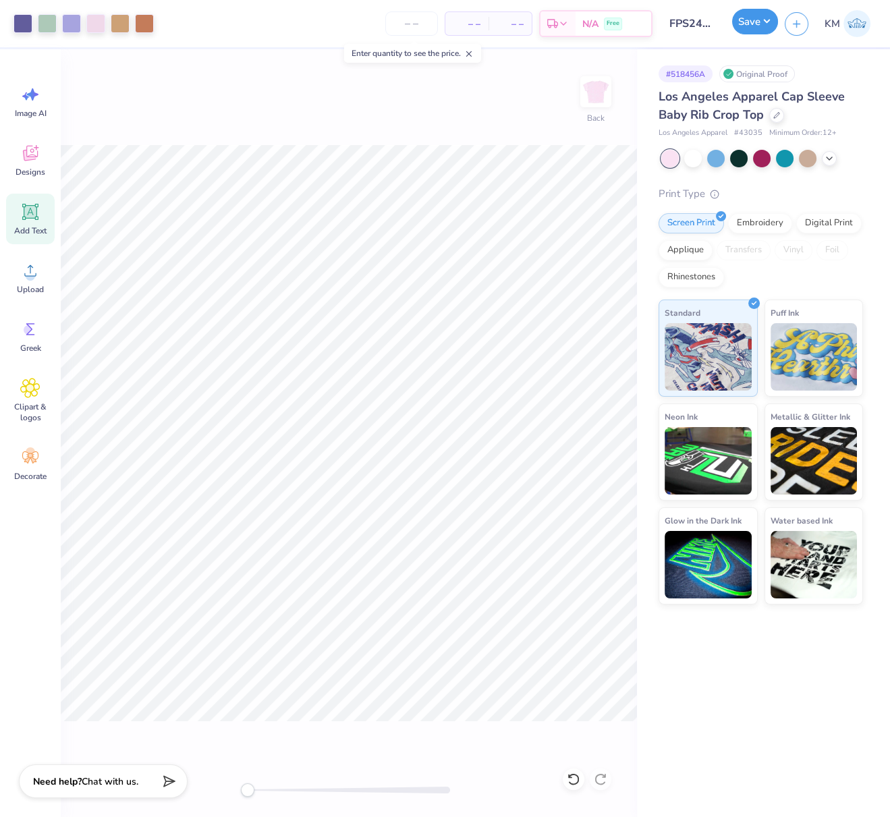
click at [761, 17] on button "Save" at bounding box center [755, 22] width 46 height 26
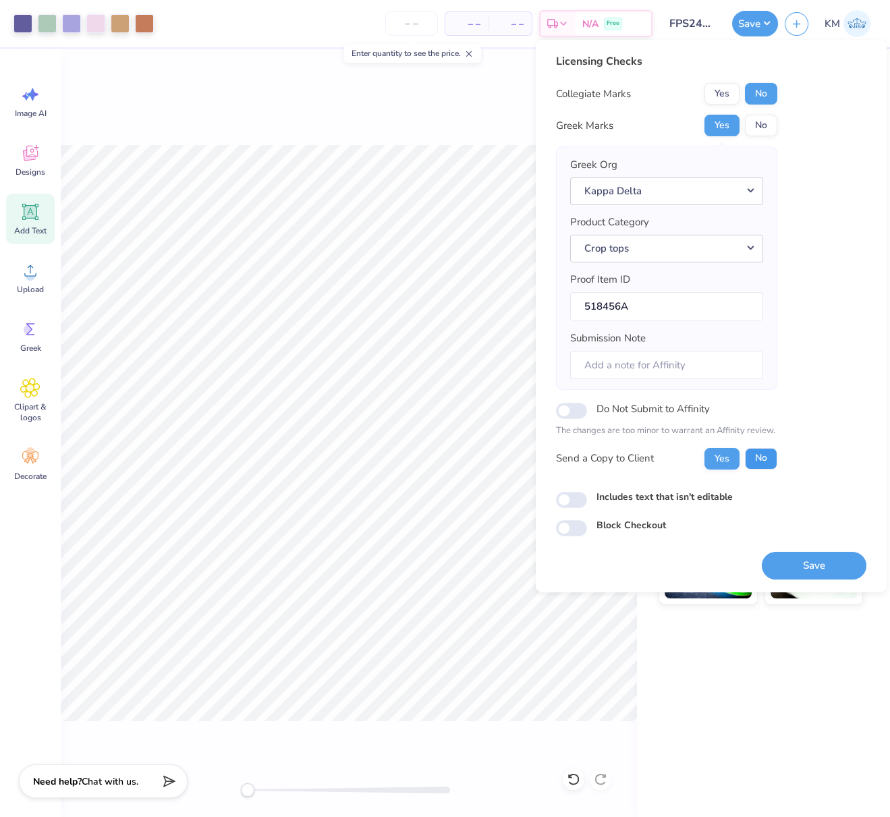
click at [765, 455] on button "No" at bounding box center [761, 458] width 32 height 22
click at [802, 552] on button "Save" at bounding box center [814, 565] width 105 height 28
type textarea "x"
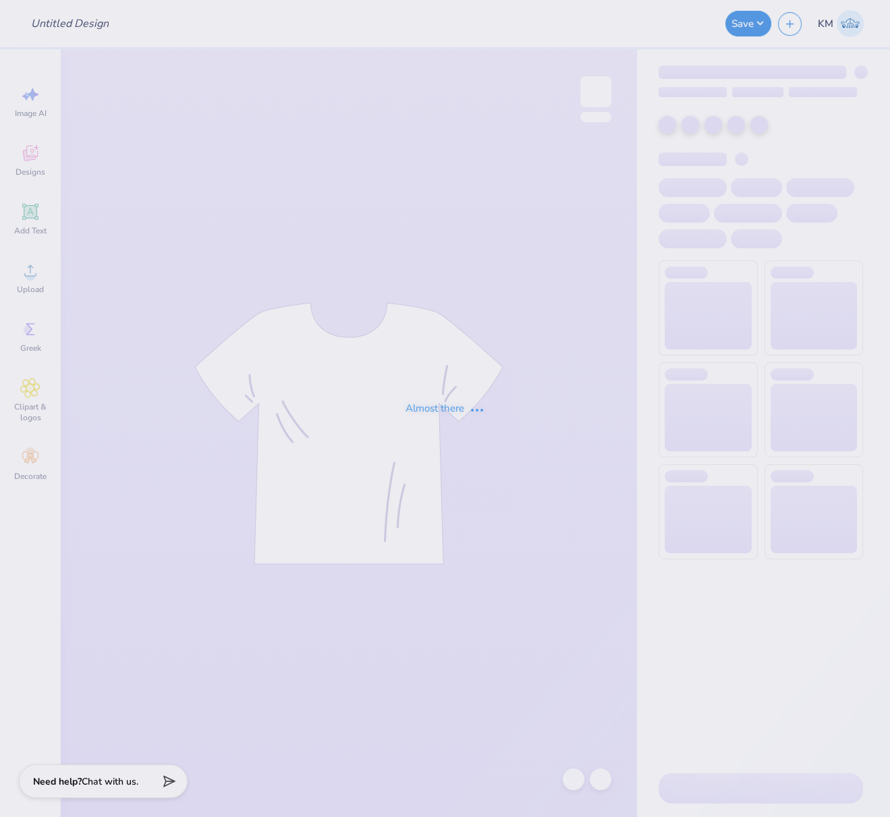
type input "FPS240323"
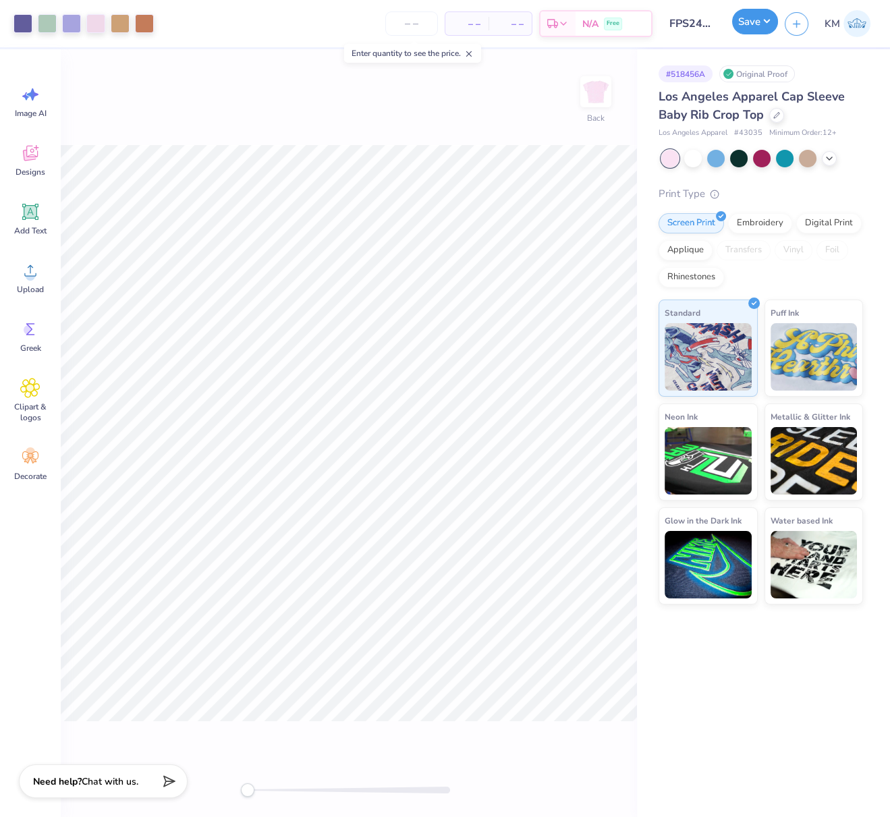
click at [764, 22] on button "Save" at bounding box center [755, 22] width 46 height 26
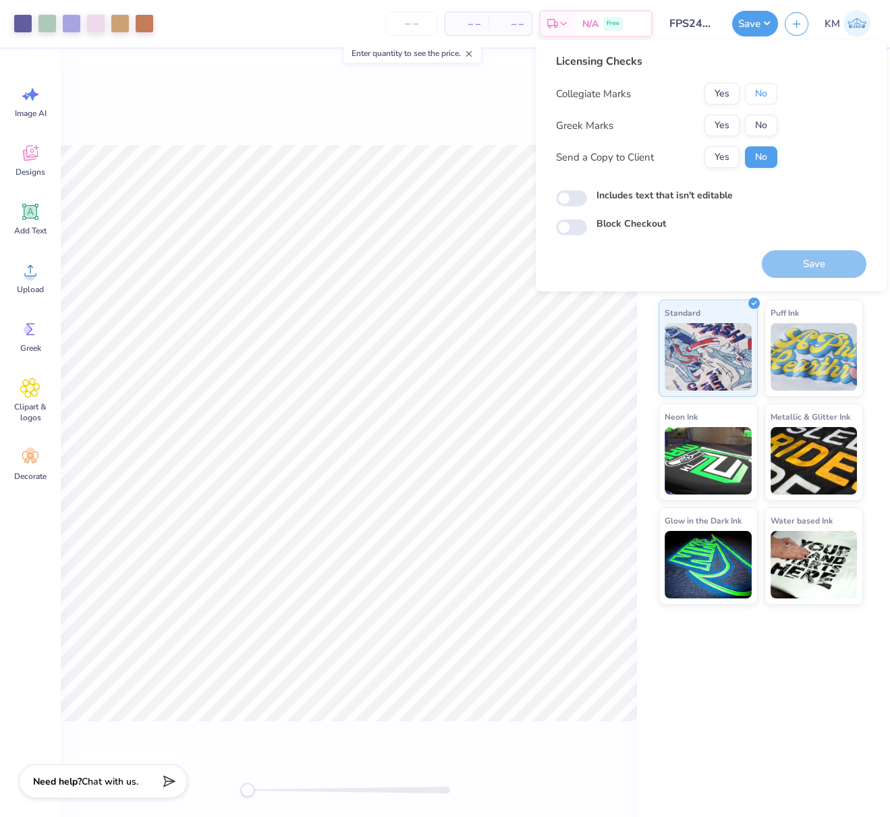
drag, startPoint x: 767, startPoint y: 98, endPoint x: 754, endPoint y: 111, distance: 19.1
click at [767, 98] on button "No" at bounding box center [761, 94] width 32 height 22
click at [726, 124] on button "Yes" at bounding box center [722, 126] width 35 height 22
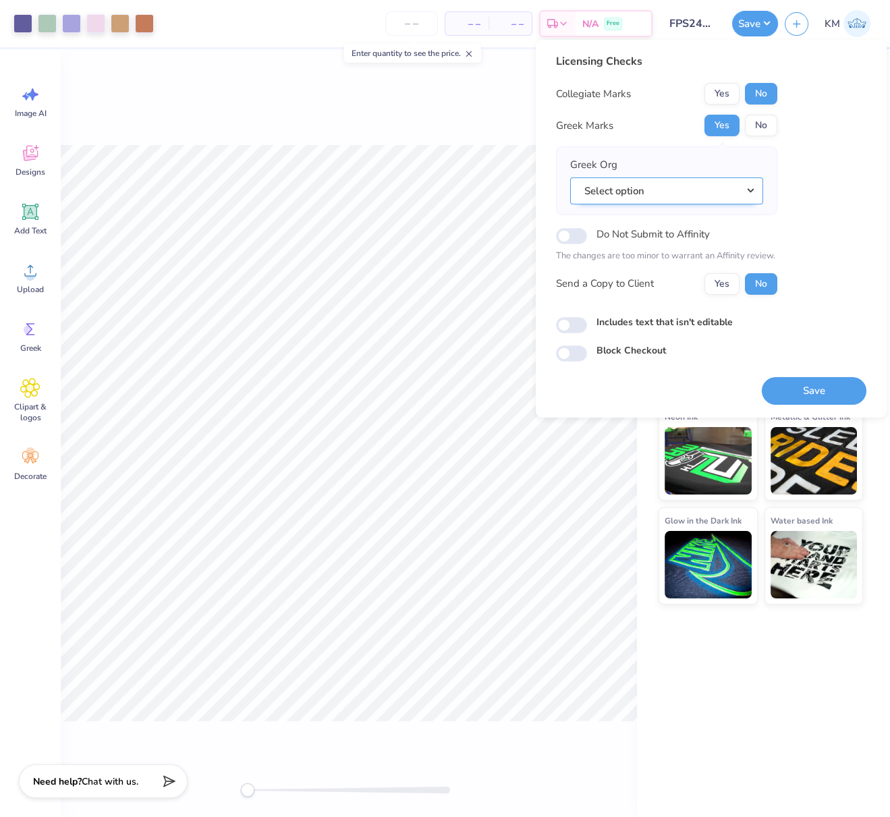
click at [729, 192] on button "Select option" at bounding box center [666, 191] width 193 height 28
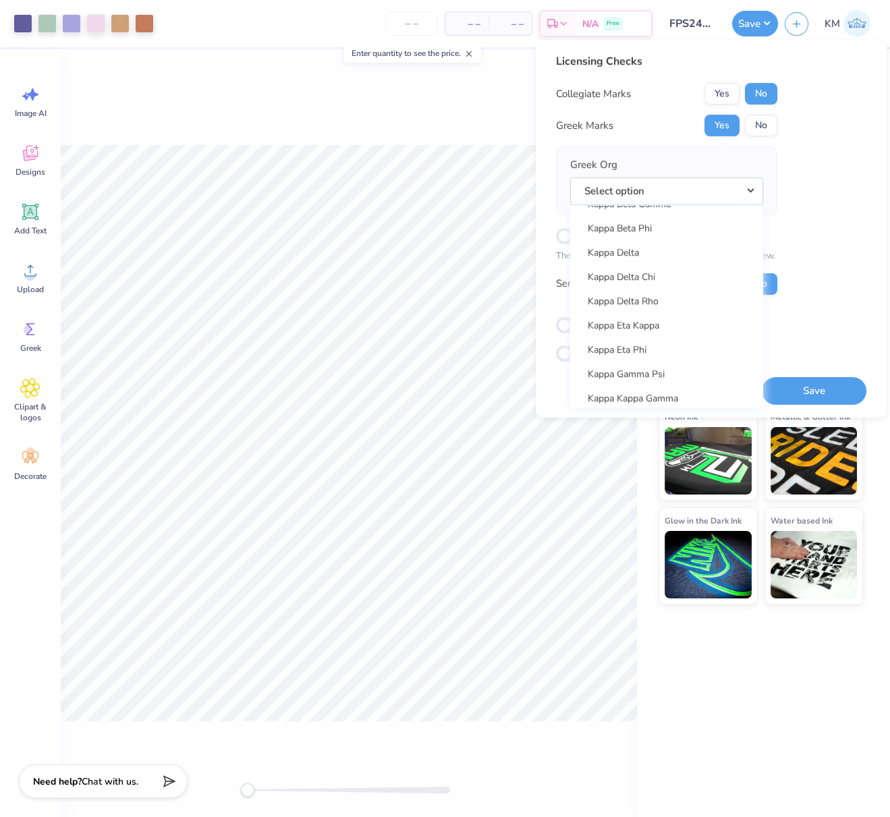
scroll to position [4877, 0]
click at [690, 257] on link "Kappa Delta" at bounding box center [667, 252] width 182 height 22
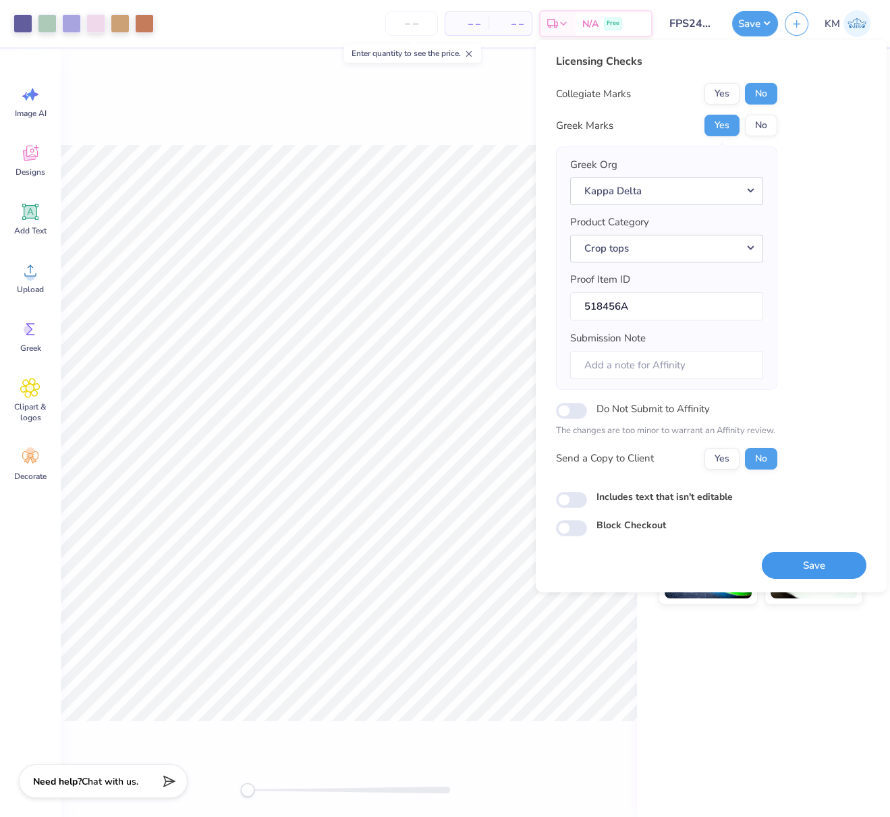
click at [802, 554] on button "Save" at bounding box center [814, 565] width 105 height 28
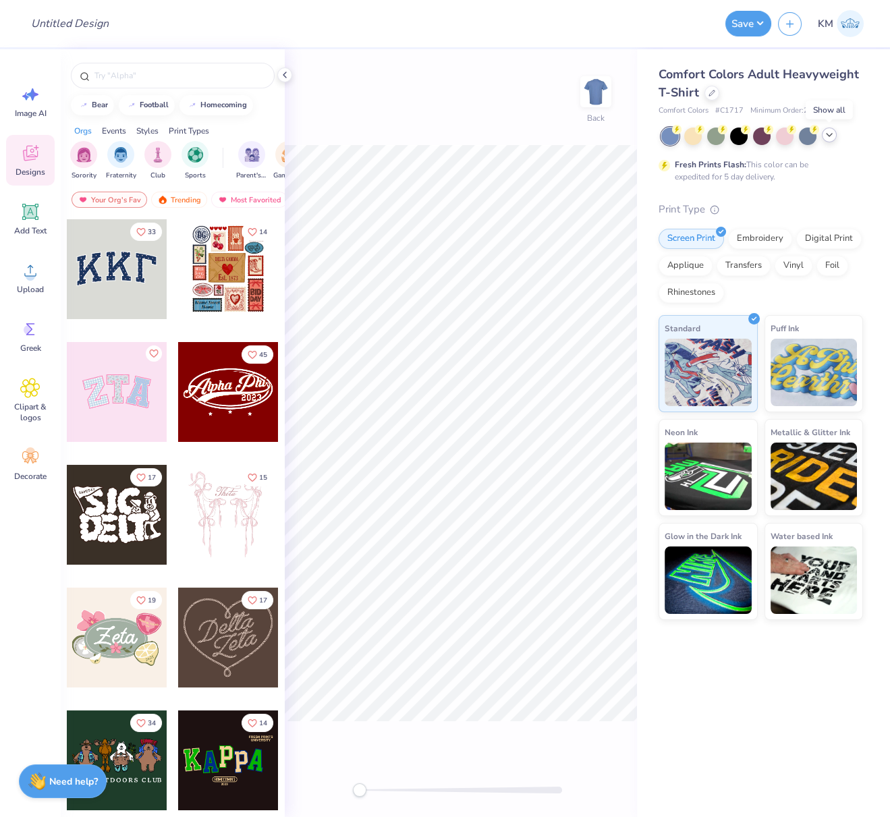
click at [830, 134] on icon at bounding box center [829, 135] width 11 height 11
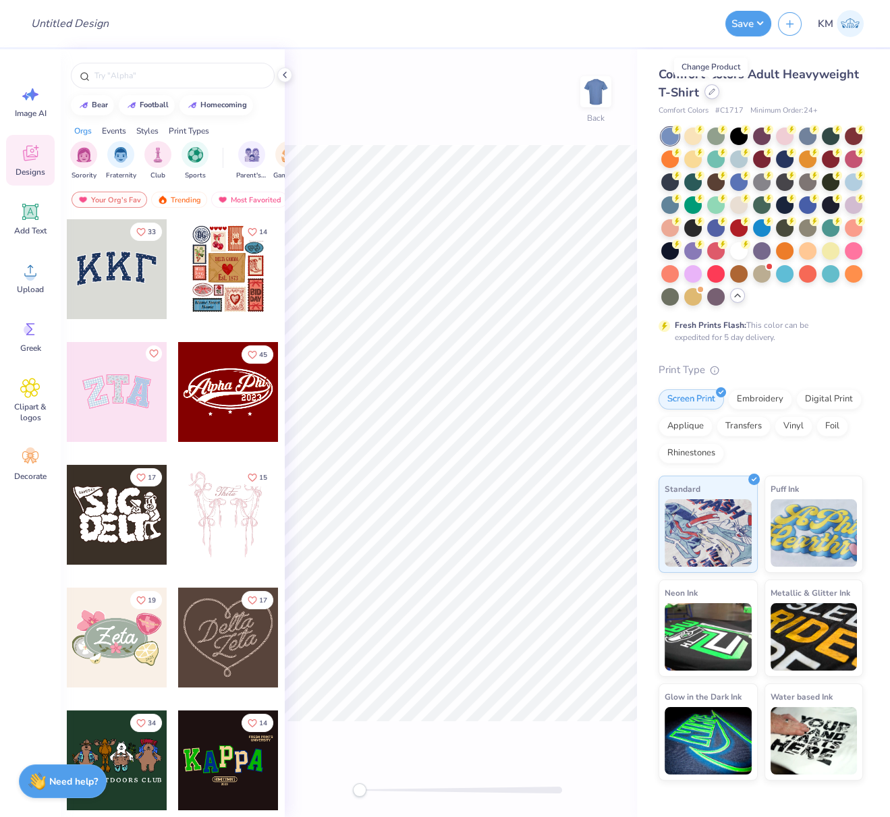
click at [713, 95] on div at bounding box center [712, 91] width 15 height 15
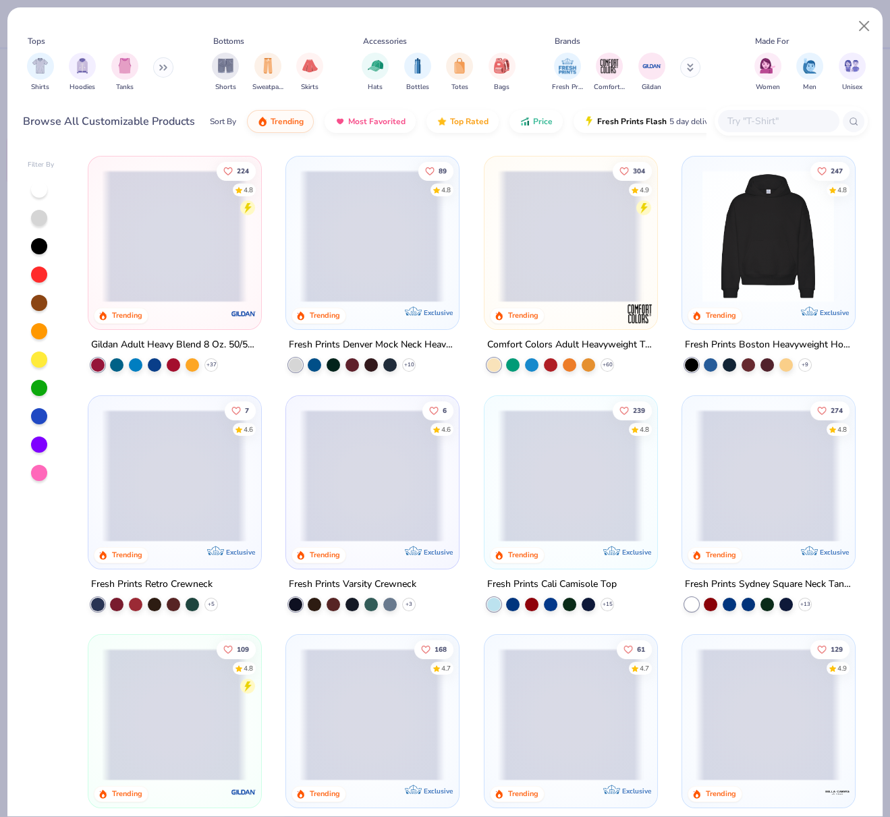
click at [589, 233] on span at bounding box center [570, 236] width 145 height 132
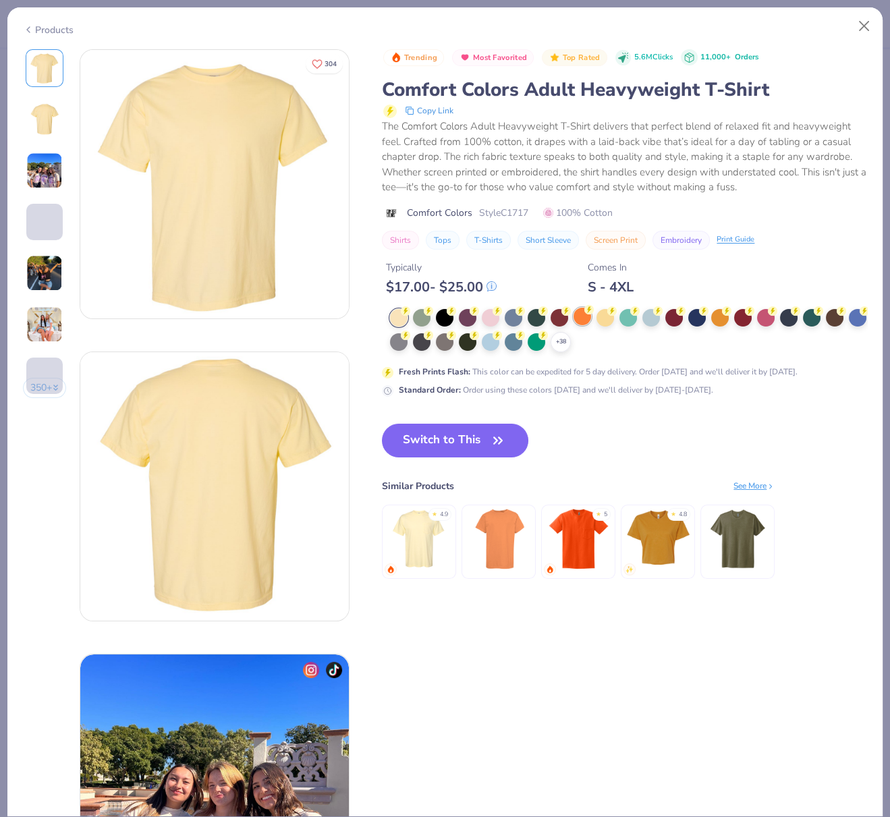
click at [0, 0] on icon at bounding box center [0, 0] width 0 height 0
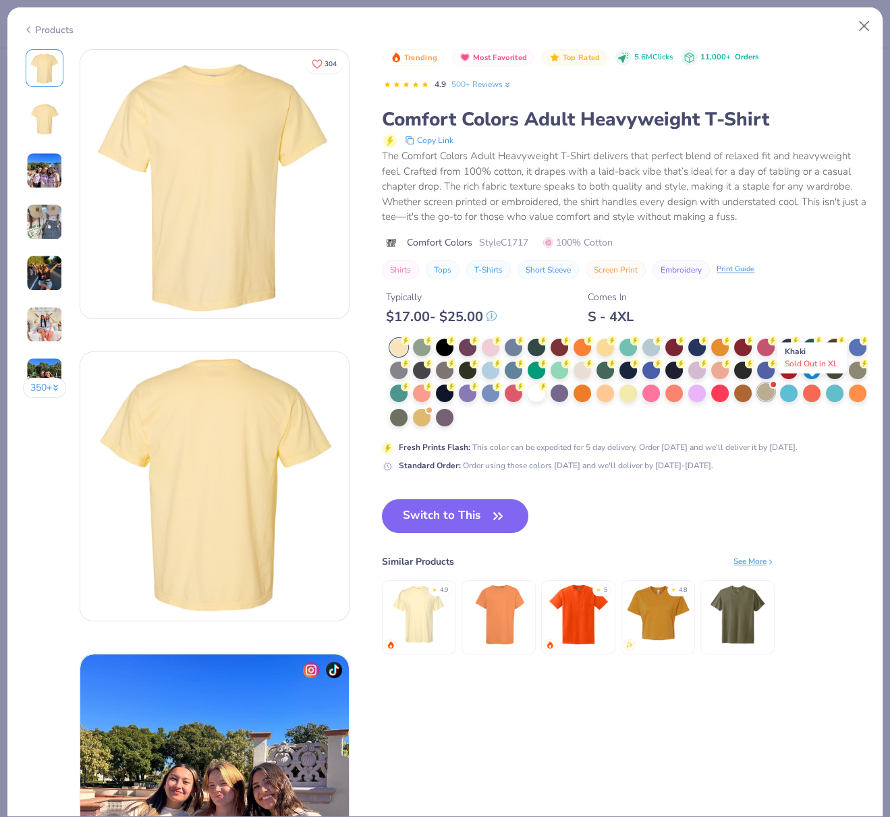
click at [775, 393] on div at bounding box center [766, 392] width 18 height 18
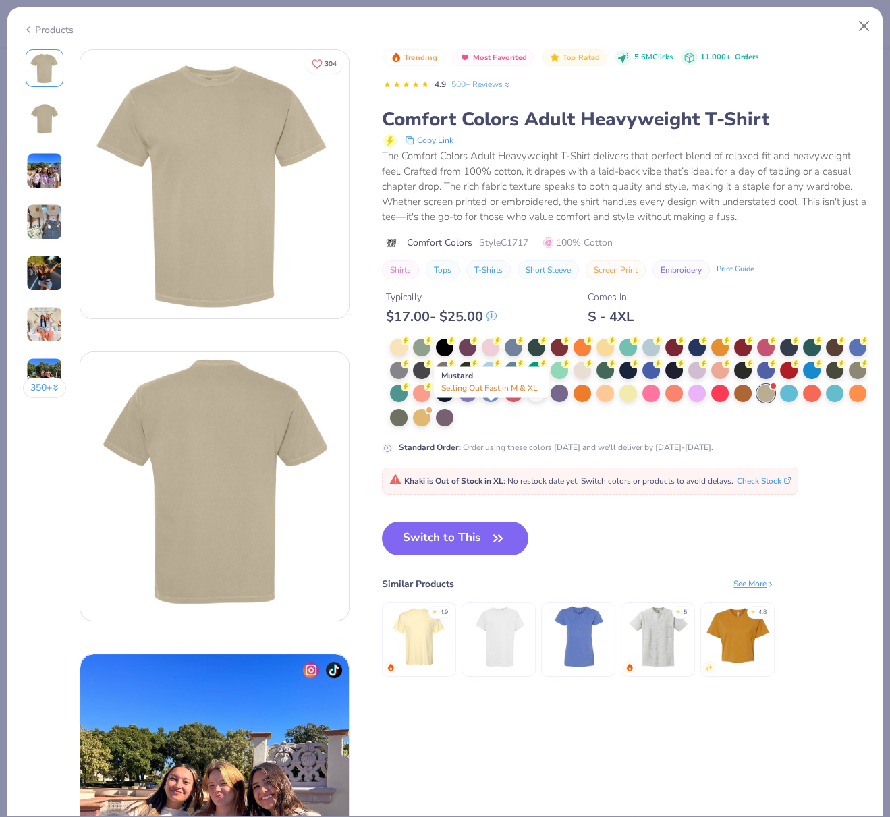
drag, startPoint x: 489, startPoint y: 418, endPoint x: 494, endPoint y: 424, distance: 8.2
click at [431, 418] on div at bounding box center [422, 418] width 18 height 18
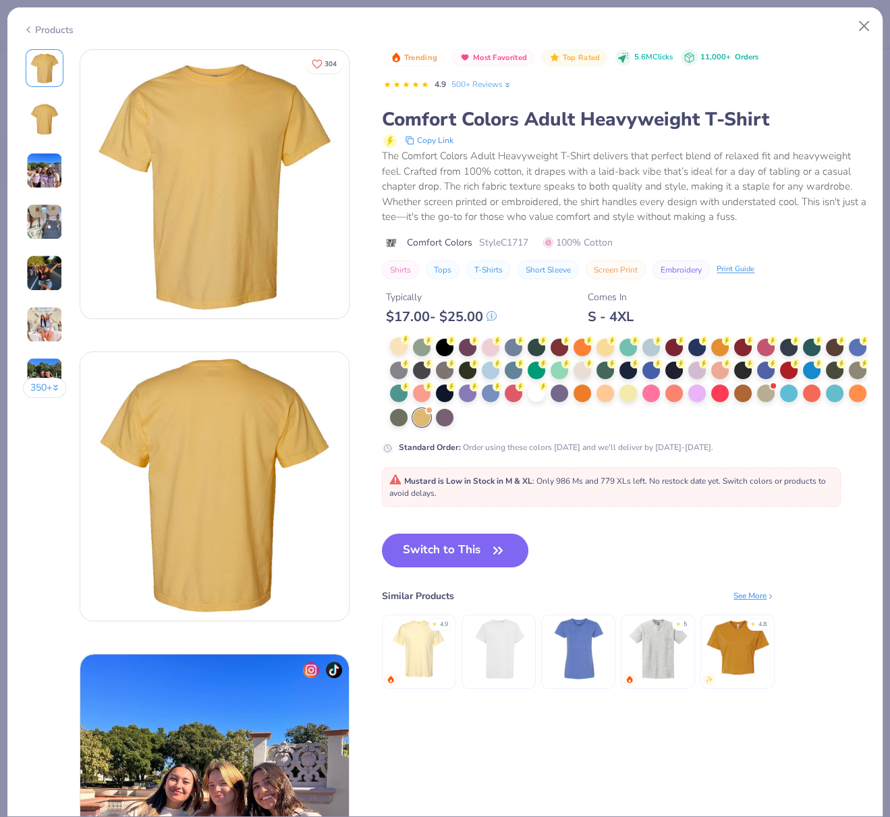
drag, startPoint x: 402, startPoint y: 343, endPoint x: 408, endPoint y: 352, distance: 11.2
click at [402, 343] on div at bounding box center [399, 346] width 18 height 18
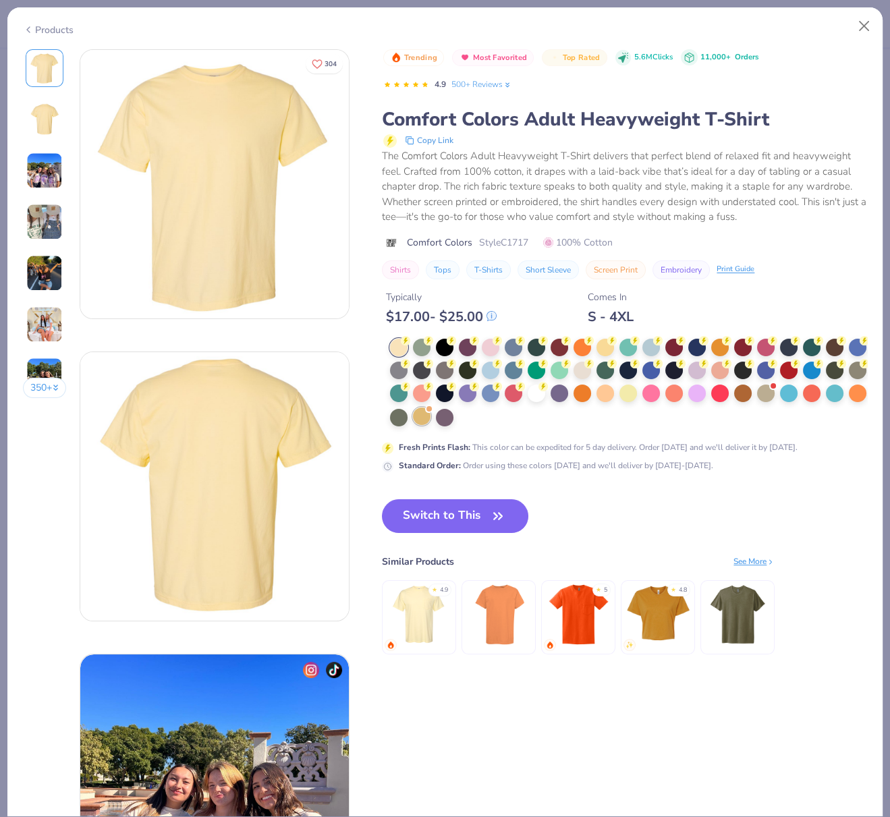
click at [431, 416] on div at bounding box center [422, 417] width 18 height 18
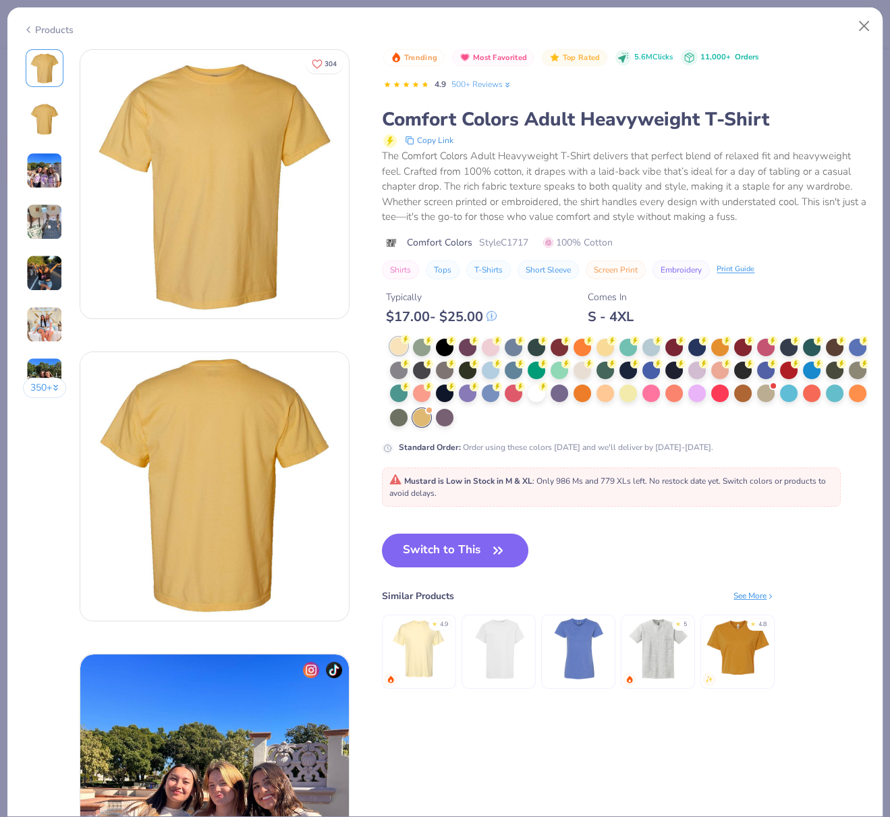
click at [396, 345] on div at bounding box center [399, 346] width 18 height 18
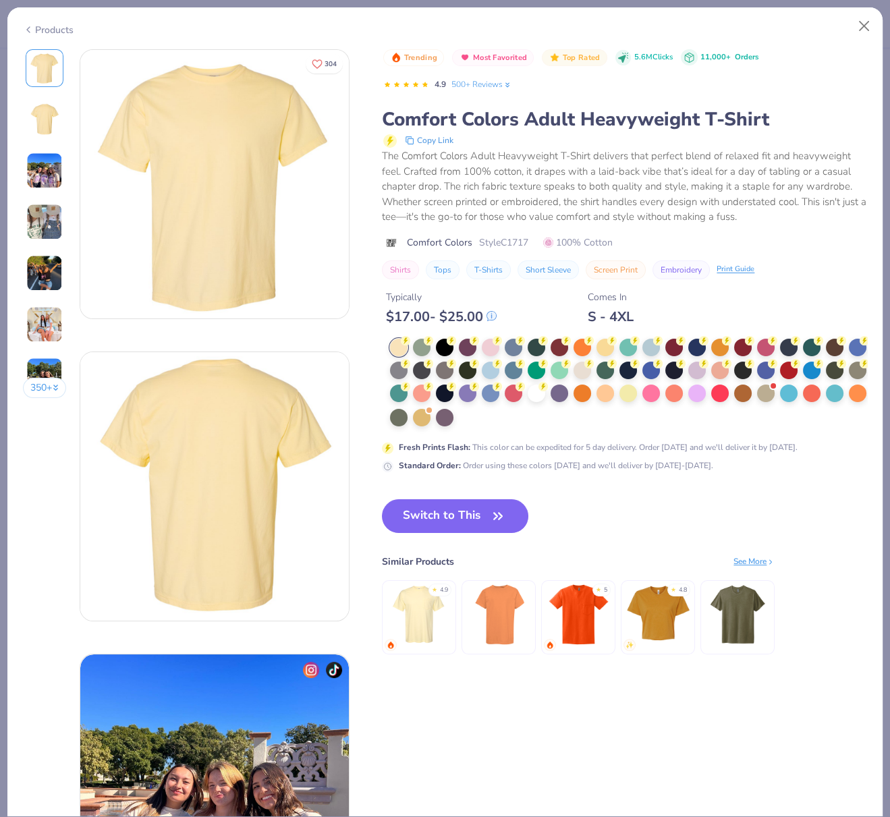
click at [40, 28] on div "Products" at bounding box center [48, 30] width 51 height 14
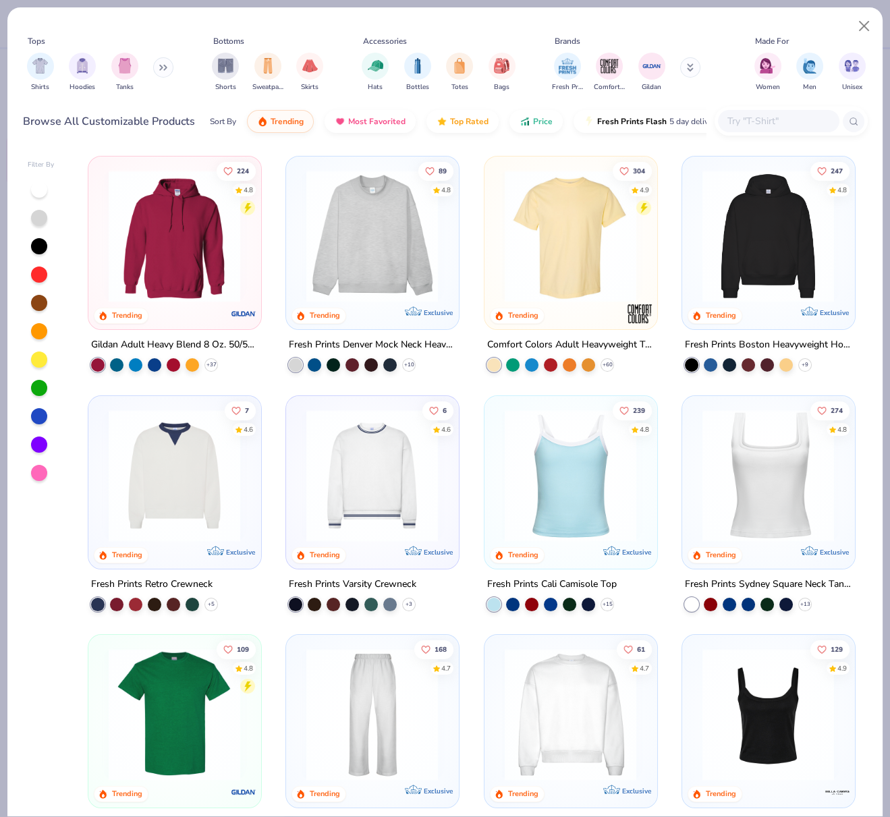
click at [560, 248] on img at bounding box center [570, 236] width 145 height 132
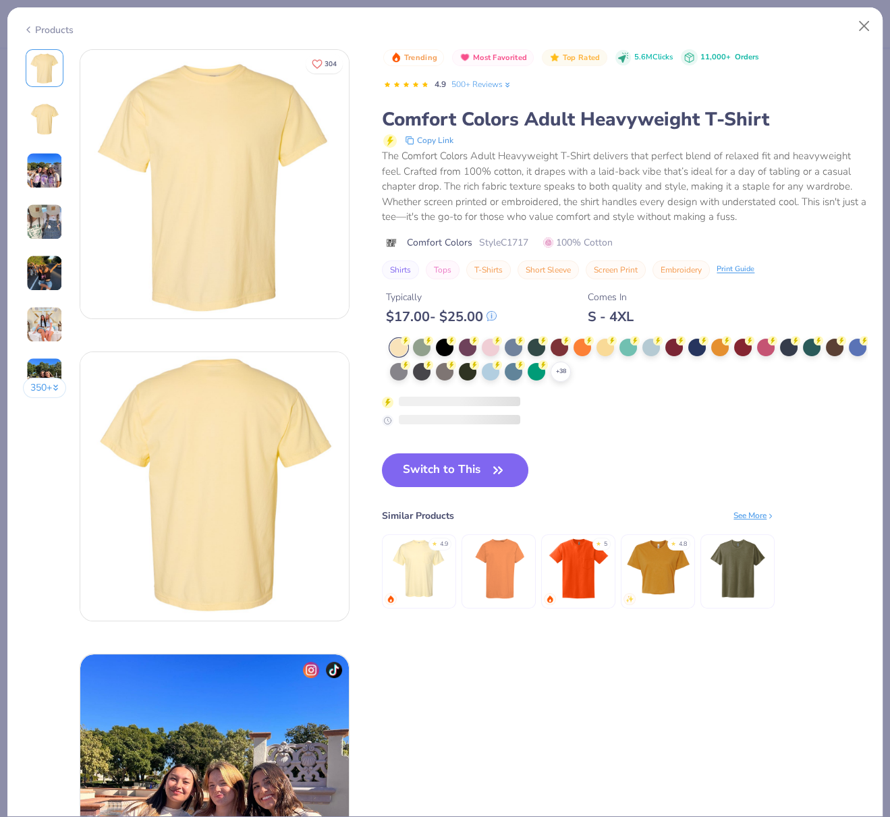
click at [398, 341] on div at bounding box center [399, 348] width 18 height 18
click at [443, 469] on button "Switch to This" at bounding box center [455, 470] width 146 height 34
